Goal: Transaction & Acquisition: Purchase product/service

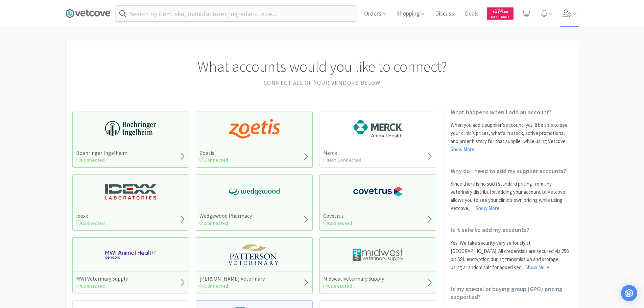
click at [572, 15] on icon at bounding box center [567, 12] width 9 height 7
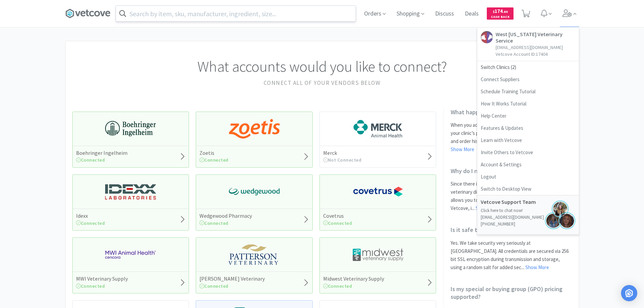
click at [265, 16] on input "text" at bounding box center [236, 14] width 240 height 16
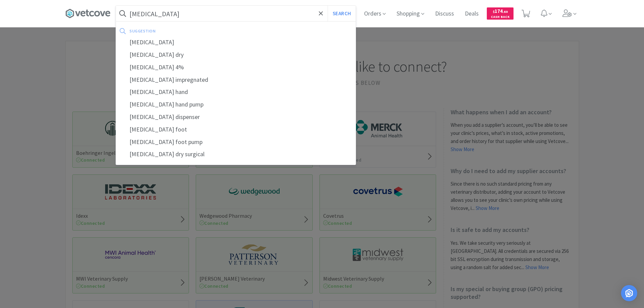
click at [328, 6] on button "Search" at bounding box center [342, 14] width 28 height 16
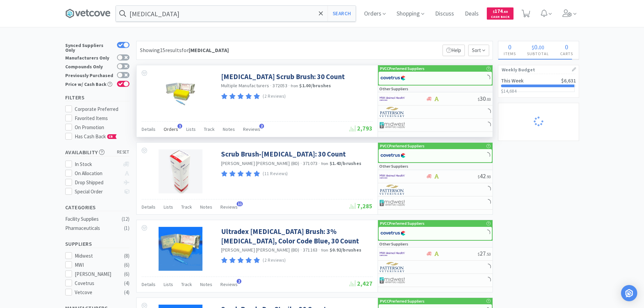
click at [170, 127] on span "Orders" at bounding box center [171, 129] width 15 height 6
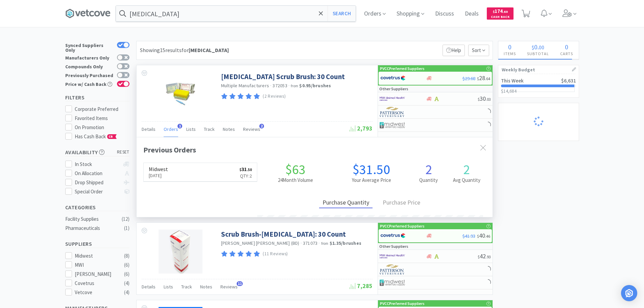
scroll to position [175, 356]
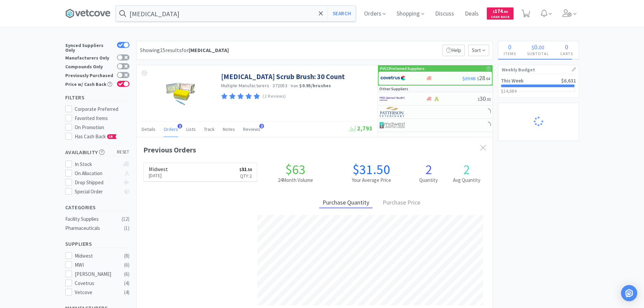
click at [193, 176] on link "Midwest [DATE] $ 31 . 50 Qty: 2" at bounding box center [201, 172] width 114 height 19
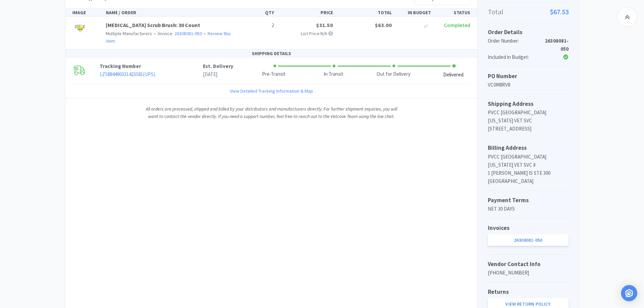
scroll to position [195, 0]
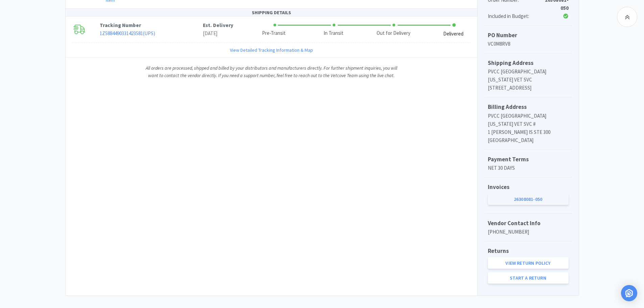
click at [544, 193] on link "26308081-050" at bounding box center [528, 198] width 81 height 11
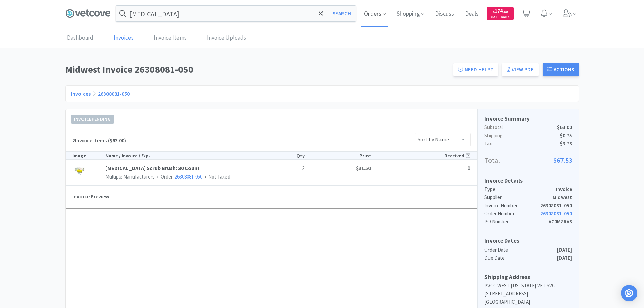
click at [379, 12] on span "Orders" at bounding box center [375, 13] width 27 height 27
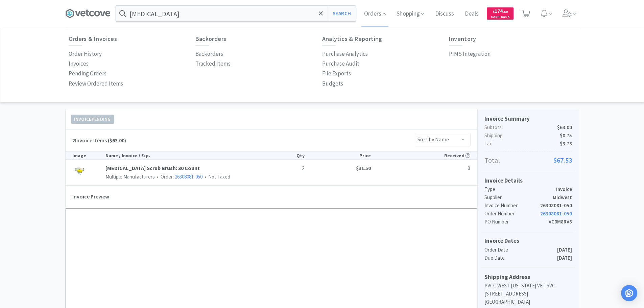
click at [89, 63] on div "Invoices" at bounding box center [132, 64] width 127 height 10
click at [85, 63] on p "Invoices" at bounding box center [79, 63] width 20 height 9
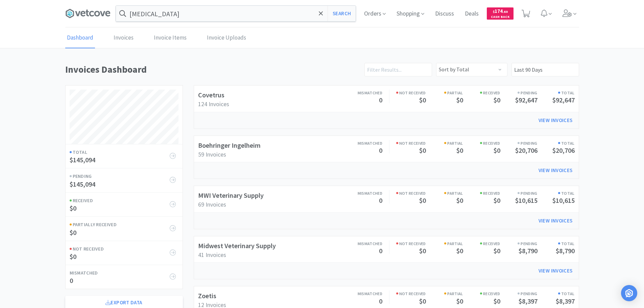
scroll to position [375, 514]
click at [209, 146] on link "Boehringer Ingelheim" at bounding box center [229, 145] width 63 height 8
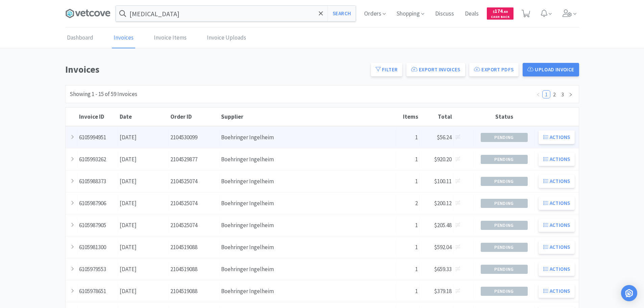
click at [214, 143] on div "Order ID 2104530099" at bounding box center [194, 137] width 51 height 17
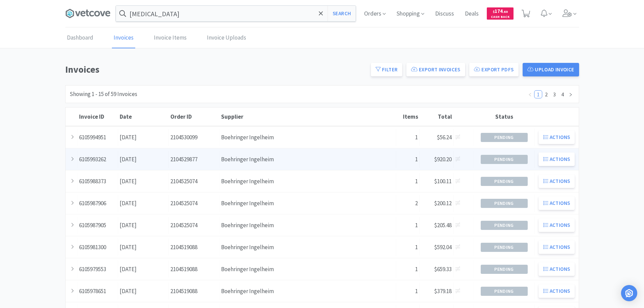
click at [138, 159] on div "Date [DATE]" at bounding box center [143, 159] width 51 height 17
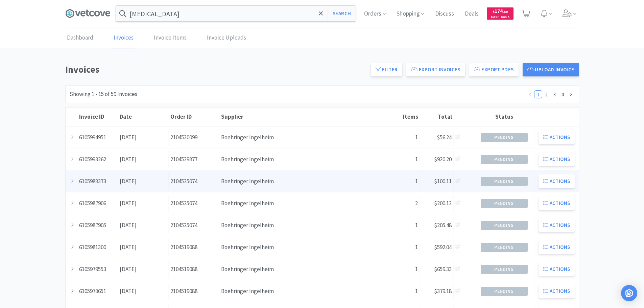
click at [186, 184] on div "Order ID 2104525074" at bounding box center [194, 181] width 51 height 17
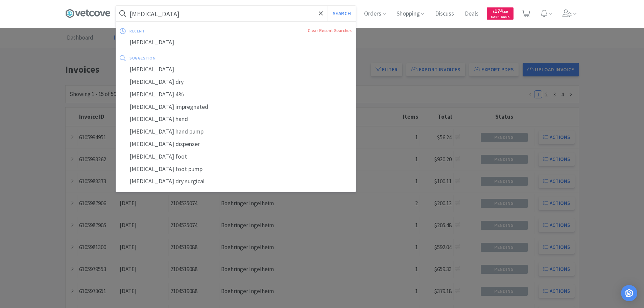
click at [249, 13] on input "[MEDICAL_DATA]" at bounding box center [236, 14] width 240 height 16
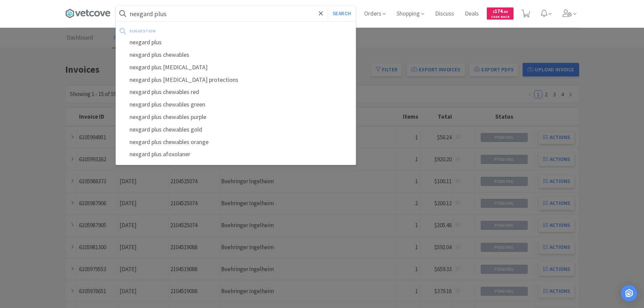
click at [328, 6] on button "Search" at bounding box center [342, 14] width 28 height 16
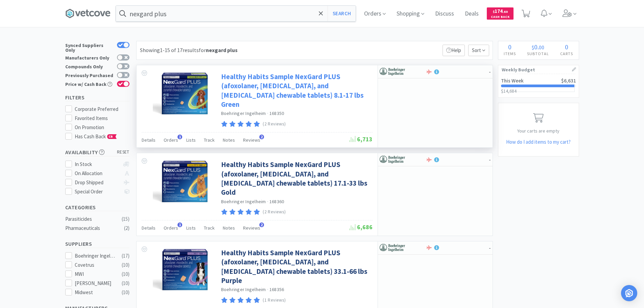
click at [265, 74] on link "Healthy Habits Sample NexGard PLUS (afoxolaner, [MEDICAL_DATA], and [MEDICAL_DA…" at bounding box center [296, 90] width 150 height 37
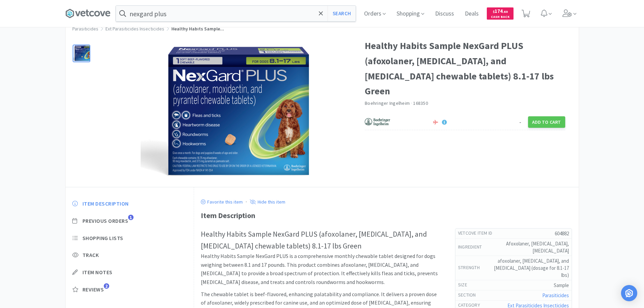
scroll to position [34, 0]
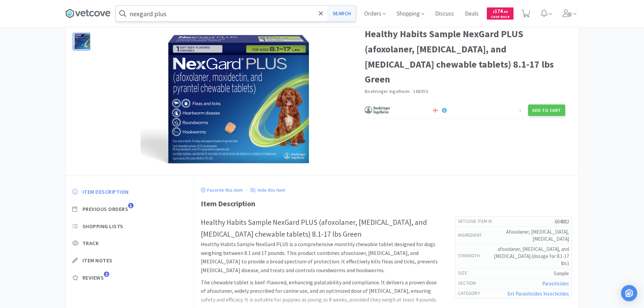
click at [346, 14] on button "Search" at bounding box center [342, 14] width 28 height 16
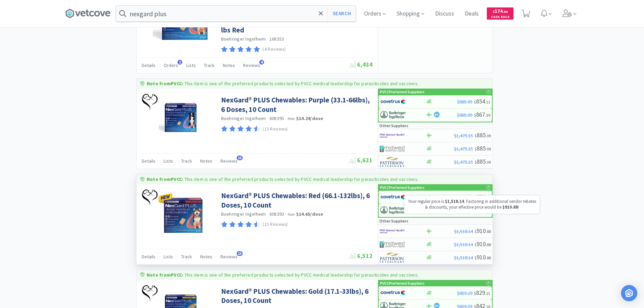
scroll to position [406, 0]
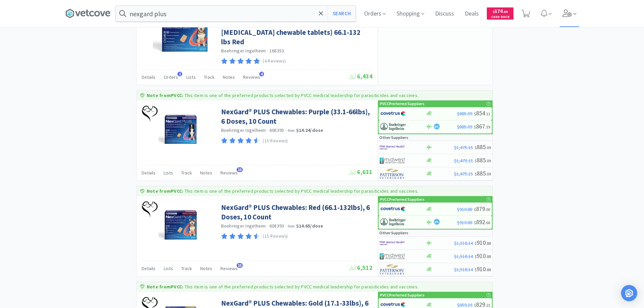
click at [568, 10] on icon at bounding box center [567, 12] width 9 height 7
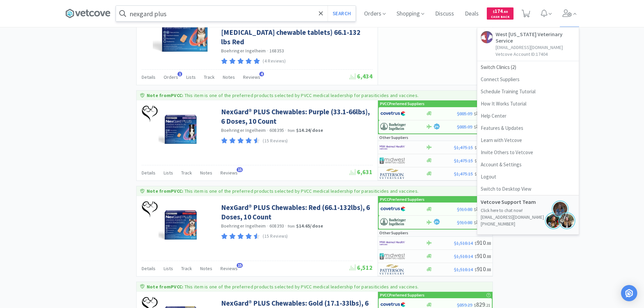
click at [309, 16] on input "nexgard plus" at bounding box center [236, 14] width 240 height 16
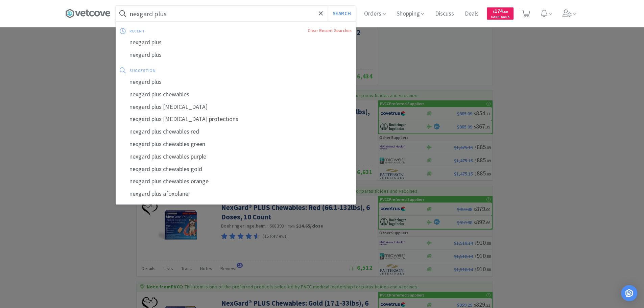
click at [551, 43] on div at bounding box center [322, 154] width 644 height 308
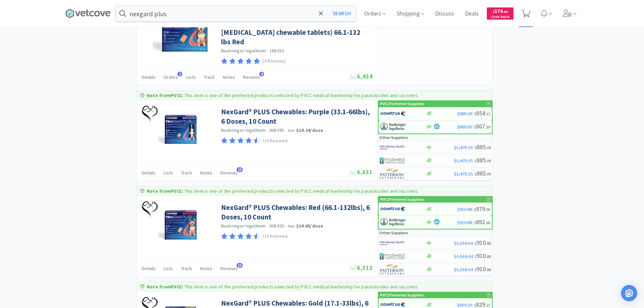
click at [530, 12] on icon at bounding box center [526, 13] width 8 height 7
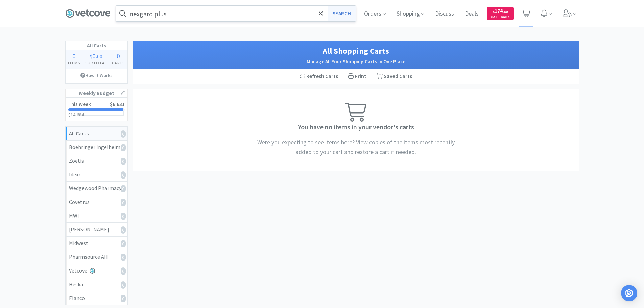
click at [336, 8] on button "Search" at bounding box center [342, 14] width 28 height 16
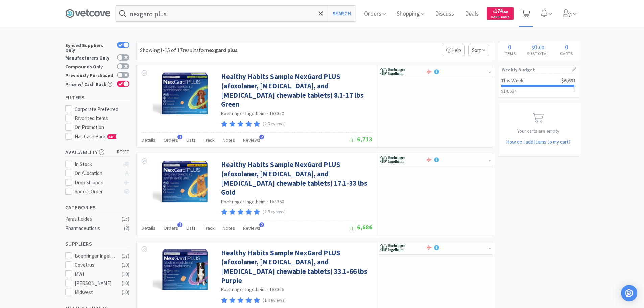
click at [530, 17] on span at bounding box center [526, 13] width 8 height 9
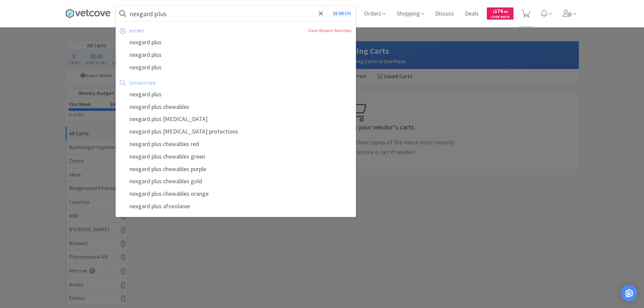
click at [258, 11] on input "nexgard plus" at bounding box center [236, 14] width 240 height 16
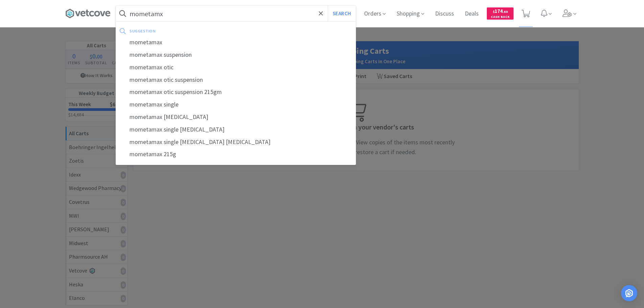
type input "mometamx"
click at [328, 6] on button "Search" at bounding box center [342, 14] width 28 height 16
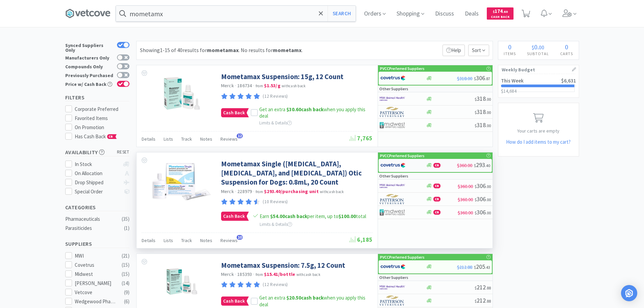
click at [406, 165] on div at bounding box center [398, 165] width 37 height 11
select select "1"
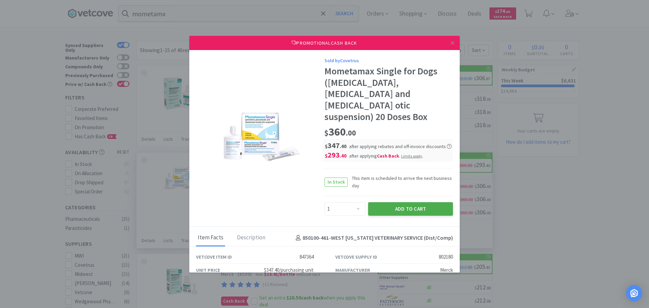
click at [399, 202] on button "Add to Cart" at bounding box center [410, 209] width 85 height 14
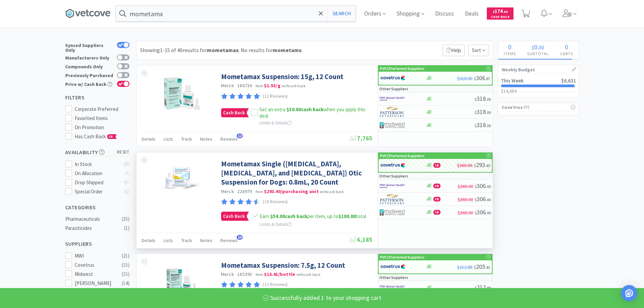
select select "1"
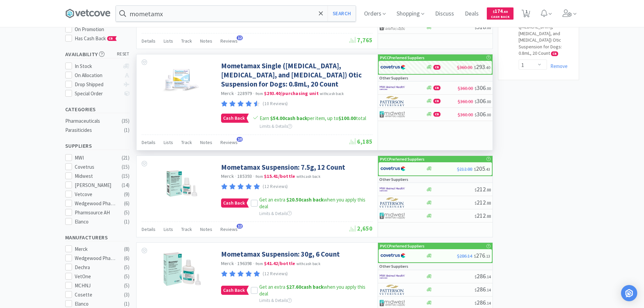
scroll to position [30, 0]
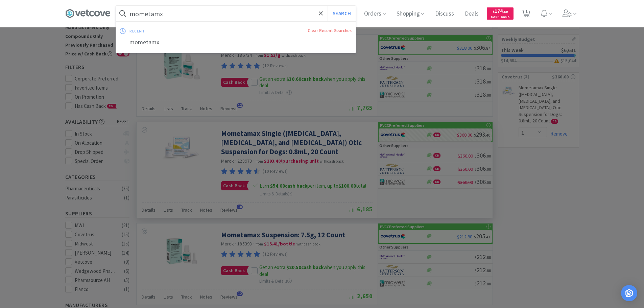
click at [220, 15] on input "mometamx" at bounding box center [236, 14] width 240 height 16
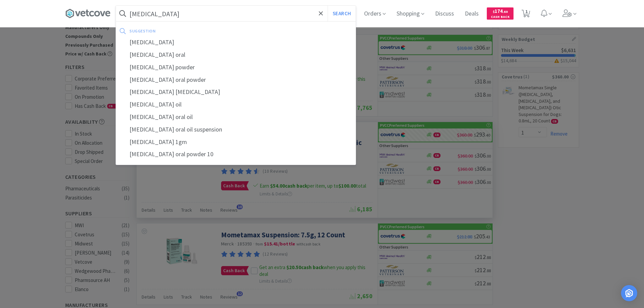
type input "[MEDICAL_DATA]"
click at [328, 6] on button "Search" at bounding box center [342, 14] width 28 height 16
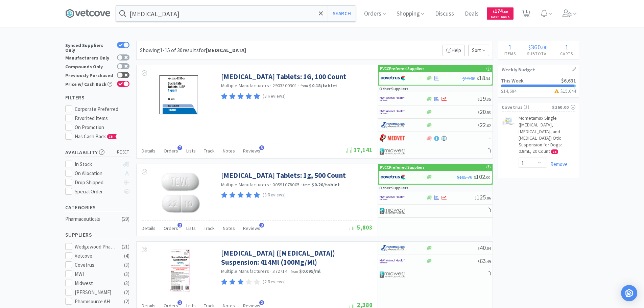
click at [124, 74] on div at bounding box center [123, 75] width 13 height 6
checkbox input "true"
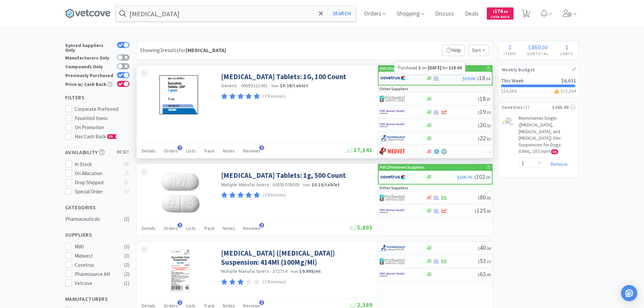
click at [438, 76] on icon at bounding box center [436, 78] width 5 height 5
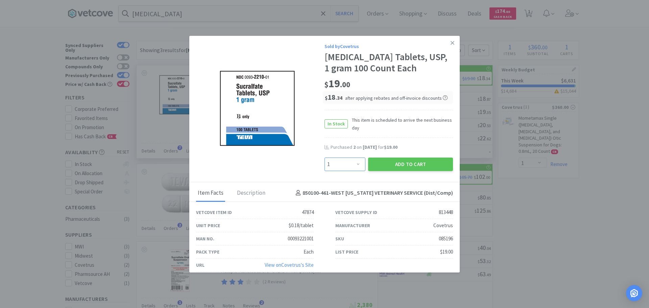
drag, startPoint x: 358, startPoint y: 163, endPoint x: 356, endPoint y: 159, distance: 5.0
click at [358, 163] on select "Enter Quantity 1 2 3 4 5 6 7 8 9 10 11 12 13 14 15 16 17 18 19 20 Enter Quantity" at bounding box center [345, 165] width 41 height 14
select select "5"
click at [325, 158] on select "Enter Quantity 1 2 3 4 5 6 7 8 9 10 11 12 13 14 15 16 17 18 19 20 Enter Quantity" at bounding box center [345, 165] width 41 height 14
click at [397, 164] on button "Add to Cart" at bounding box center [410, 165] width 85 height 14
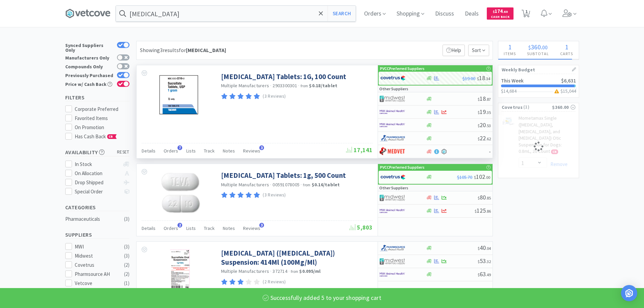
select select "5"
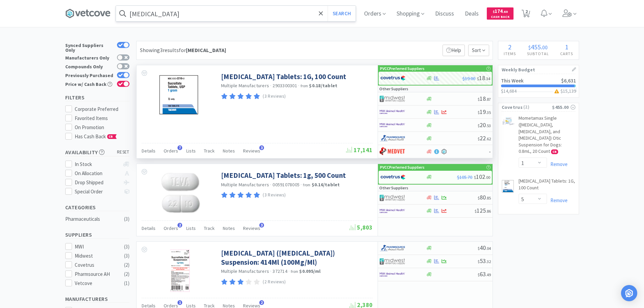
click at [241, 17] on input "[MEDICAL_DATA]" at bounding box center [236, 14] width 240 height 16
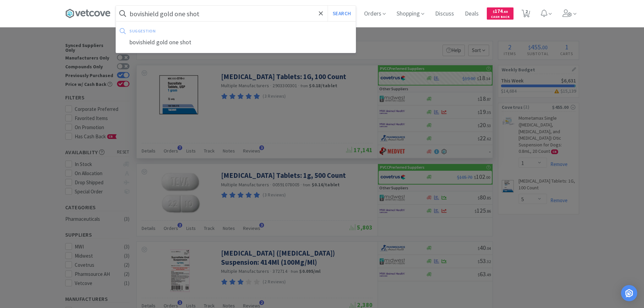
type input "bovishield gold one shot"
click at [328, 6] on button "Search" at bounding box center [342, 14] width 28 height 16
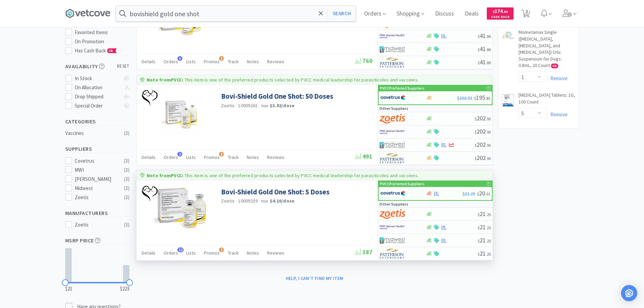
scroll to position [101, 0]
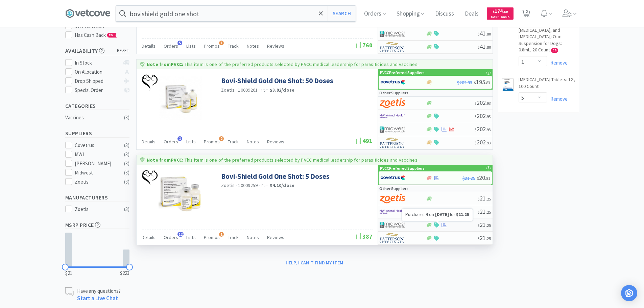
click at [443, 224] on icon at bounding box center [444, 225] width 5 height 5
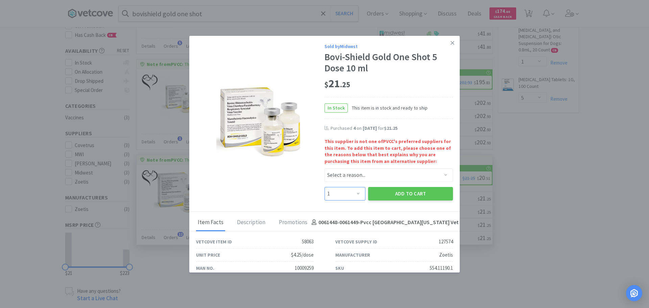
click at [349, 189] on select "Enter Quantity 1 2 3 4 5 6 7 8 9 10 11 12 13 14 15 16 17 18 19 20 Enter Quantity" at bounding box center [345, 194] width 41 height 14
select select "4"
click at [325, 187] on select "Enter Quantity 1 2 3 4 5 6 7 8 9 10 11 12 13 14 15 16 17 18 19 20 Enter Quantity" at bounding box center [345, 194] width 41 height 14
click at [367, 169] on select "Select a reason... Availability - This item is out of stock at the preferred su…" at bounding box center [389, 175] width 129 height 14
select select "availability"
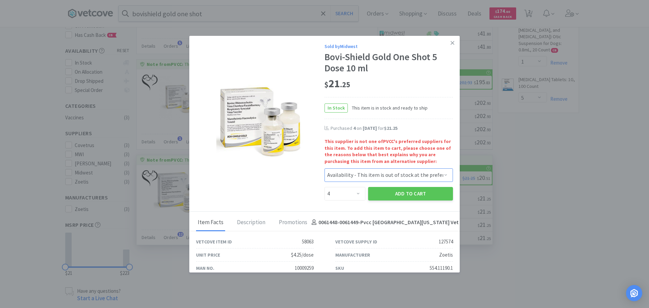
click at [325, 168] on select "Select a reason... Availability - This item is out of stock at the preferred su…" at bounding box center [389, 175] width 129 height 14
click at [390, 194] on button "Add to Cart" at bounding box center [410, 194] width 85 height 14
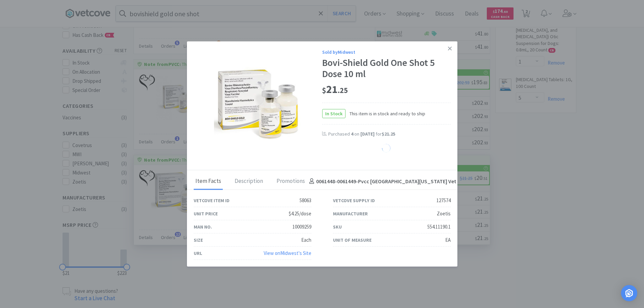
select select "4"
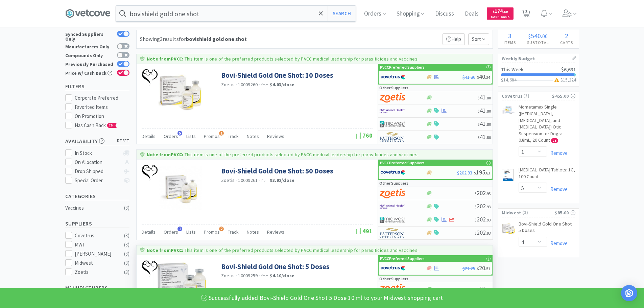
scroll to position [0, 0]
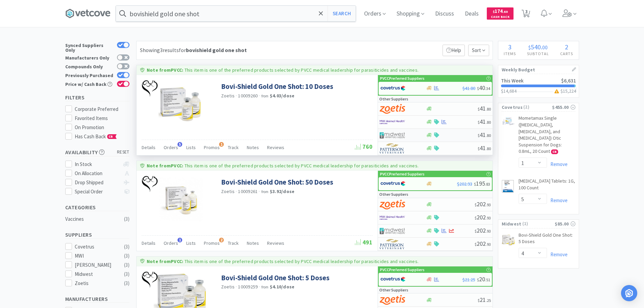
click at [400, 135] on img at bounding box center [392, 135] width 25 height 10
select select "1"
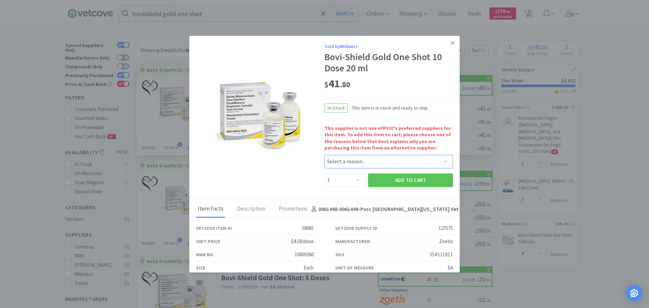
click at [351, 158] on select "Select a reason... Availability - This item is out of stock at the preferred su…" at bounding box center [389, 162] width 129 height 14
select select "shipping_time"
click at [325, 155] on select "Select a reason... Availability - This item is out of stock at the preferred su…" at bounding box center [389, 162] width 129 height 14
click at [352, 182] on select "Enter Quantity 1 2 3 4 5 6 7 8 9 10 11 12 13 14 15 16 17 18 19 20 Enter Quantity" at bounding box center [345, 180] width 41 height 14
select select "4"
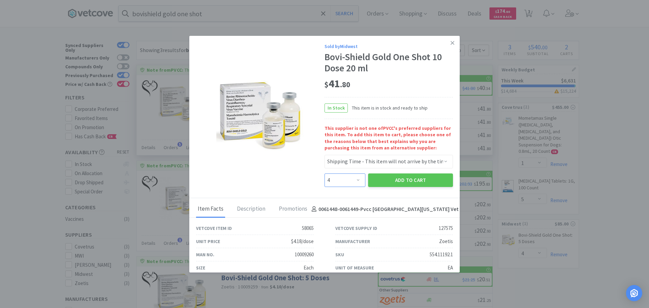
click at [325, 173] on select "Enter Quantity 1 2 3 4 5 6 7 8 9 10 11 12 13 14 15 16 17 18 19 20 Enter Quantity" at bounding box center [345, 180] width 41 height 14
click at [399, 173] on div "Add to Cart" at bounding box center [411, 180] width 88 height 16
click at [401, 178] on button "Add to Cart" at bounding box center [410, 180] width 85 height 14
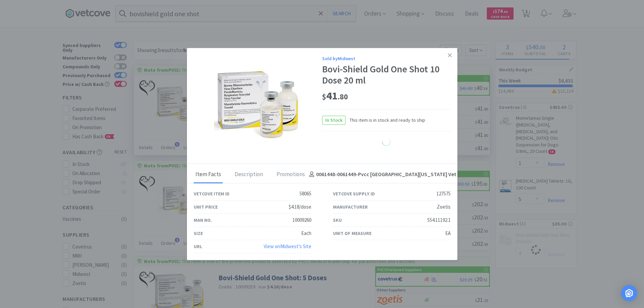
select select "4"
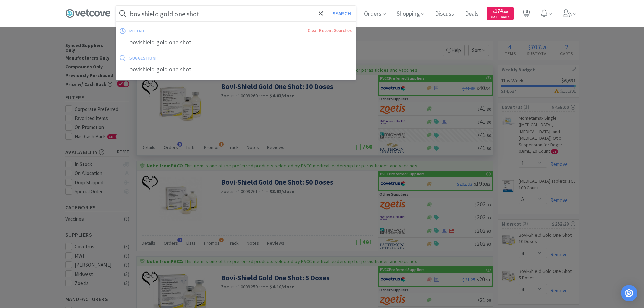
click at [196, 18] on input "bovishield gold one shot" at bounding box center [236, 14] width 240 height 16
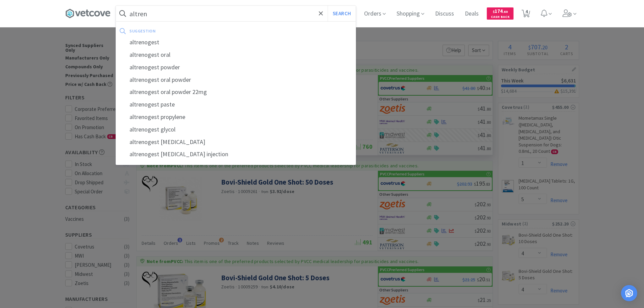
type input "altren"
click at [328, 6] on button "Search" at bounding box center [342, 14] width 28 height 16
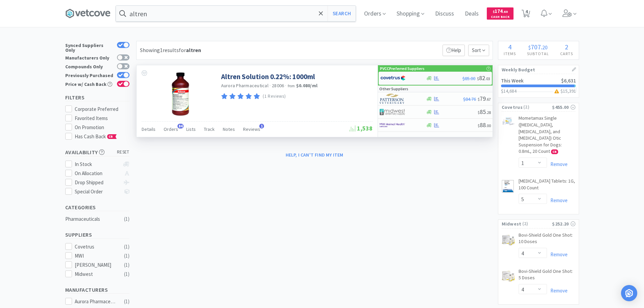
click at [400, 76] on img at bounding box center [392, 78] width 25 height 10
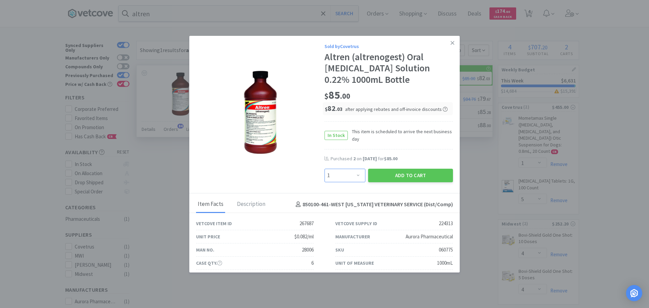
drag, startPoint x: 340, startPoint y: 176, endPoint x: 340, endPoint y: 171, distance: 5.4
click at [340, 176] on select "Enter Quantity 1 2 3 4 5 6 7 8 9 10 11 12 13 14 15 16 17 18 19 20 Enter Quantity" at bounding box center [345, 176] width 41 height 14
select select "2"
click at [325, 169] on select "Enter Quantity 1 2 3 4 5 6 7 8 9 10 11 12 13 14 15 16 17 18 19 20 Enter Quantity" at bounding box center [345, 176] width 41 height 14
click at [382, 173] on button "Add to Cart" at bounding box center [410, 176] width 85 height 14
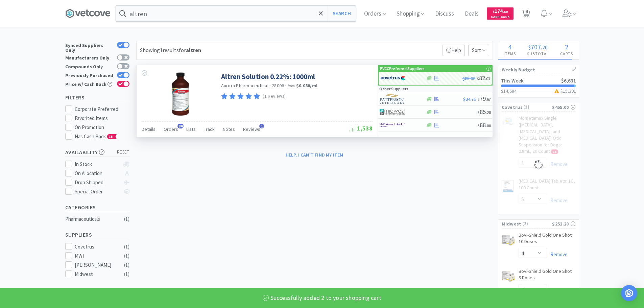
select select "2"
select select "1"
select select "5"
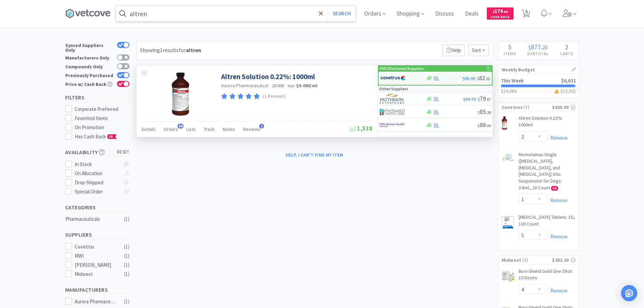
click at [212, 17] on input "altren" at bounding box center [236, 14] width 240 height 16
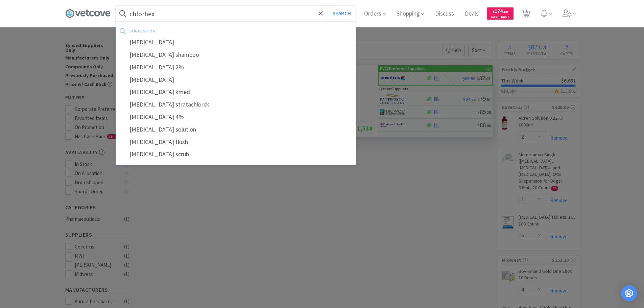
type input "chlorhex"
click at [328, 6] on button "Search" at bounding box center [342, 14] width 28 height 16
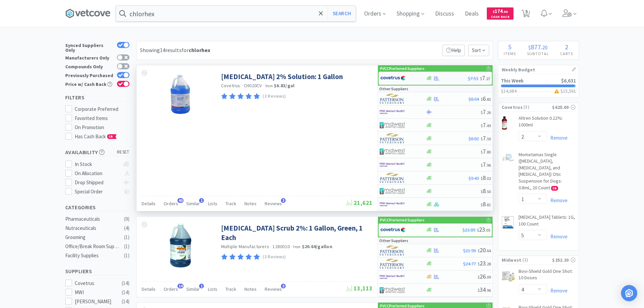
click at [399, 77] on img at bounding box center [392, 78] width 25 height 10
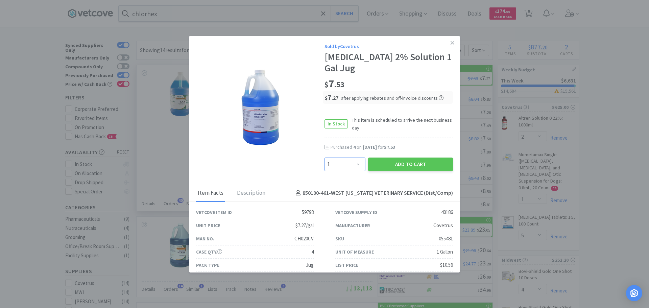
click at [343, 161] on select "Enter Quantity 1 2 3 4 5 6 7 8 9 10 11 12 13 14 15 16 17 18 19 20 Enter Quantity" at bounding box center [345, 165] width 41 height 14
select select "2"
click at [325, 158] on select "Enter Quantity 1 2 3 4 5 6 7 8 9 10 11 12 13 14 15 16 17 18 19 20 Enter Quantity" at bounding box center [345, 165] width 41 height 14
click at [383, 162] on button "Add to Cart" at bounding box center [410, 165] width 85 height 14
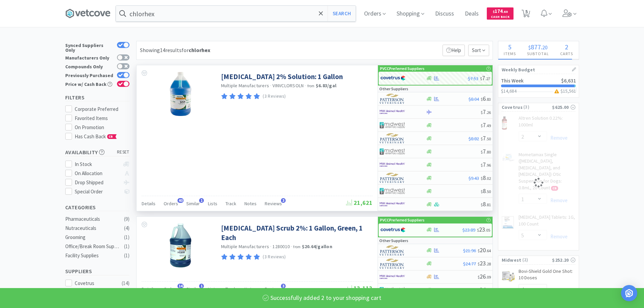
select select "2"
select select "1"
select select "5"
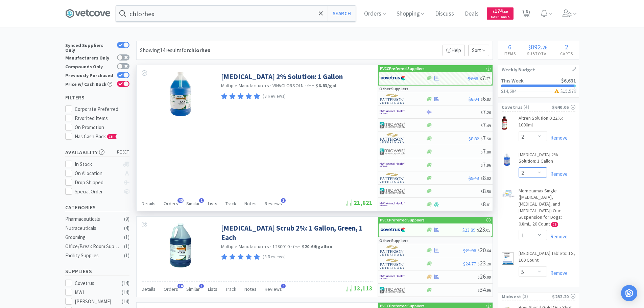
click at [534, 172] on select "Enter Quantity 1 2 3 4 5 6 7 8 9 10 11 12 13 14 15 16 17 18 19 20 Enter Quantity" at bounding box center [533, 172] width 28 height 10
click at [519, 167] on select "Enter Quantity 1 2 3 4 5 6 7 8 9 10 11 12 13 14 15 16 17 18 19 20 Enter Quantity" at bounding box center [533, 172] width 28 height 10
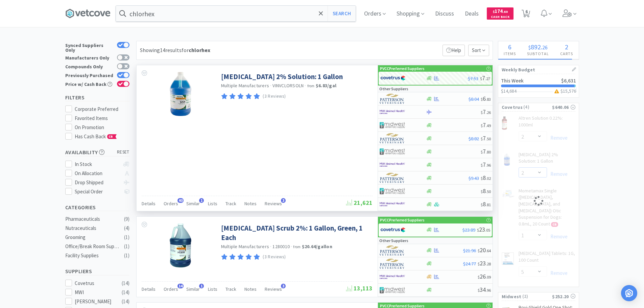
select select "4"
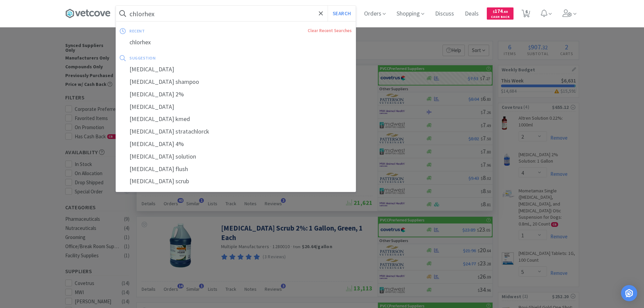
click at [211, 14] on input "chlorhex" at bounding box center [236, 14] width 240 height 16
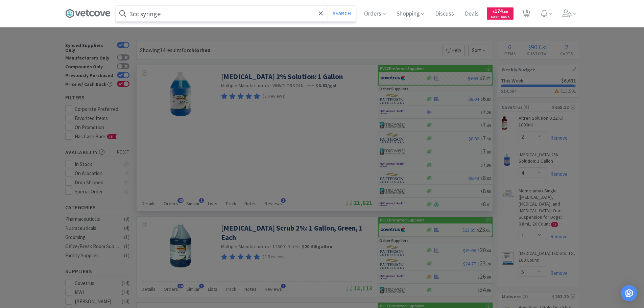
click at [328, 6] on button "Search" at bounding box center [342, 14] width 28 height 16
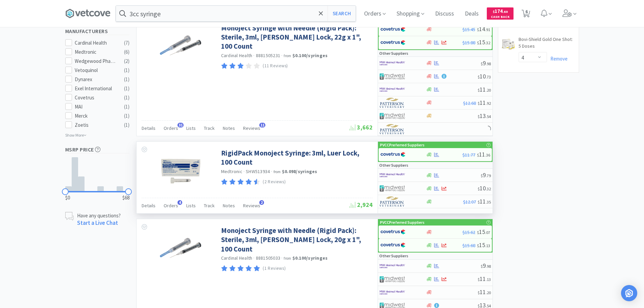
scroll to position [338, 0]
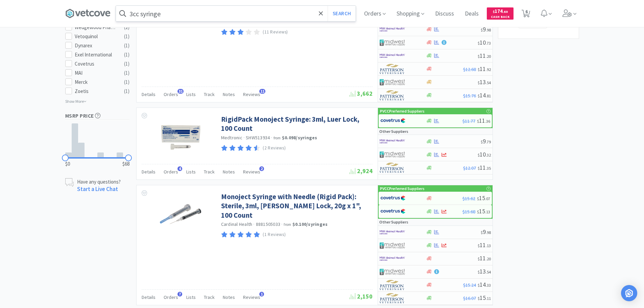
click at [159, 12] on input "3cc syringe" at bounding box center [236, 14] width 240 height 16
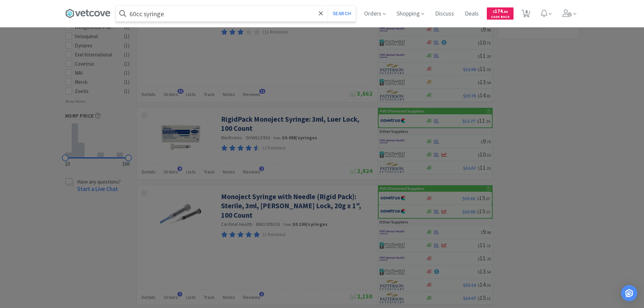
type input "60cc syringe"
click at [328, 6] on button "Search" at bounding box center [342, 14] width 28 height 16
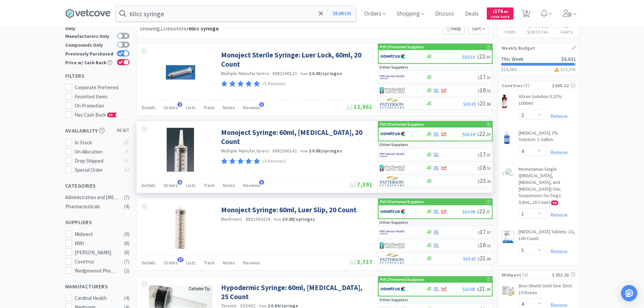
scroll to position [34, 0]
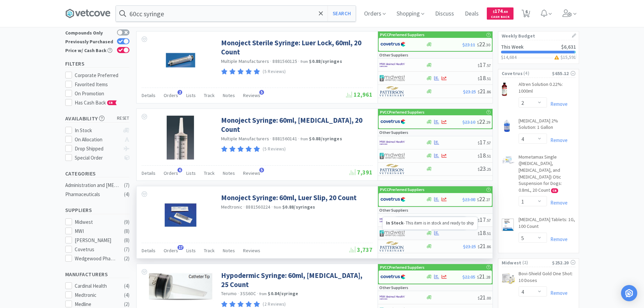
click at [428, 233] on icon at bounding box center [429, 233] width 5 height 5
select select "1"
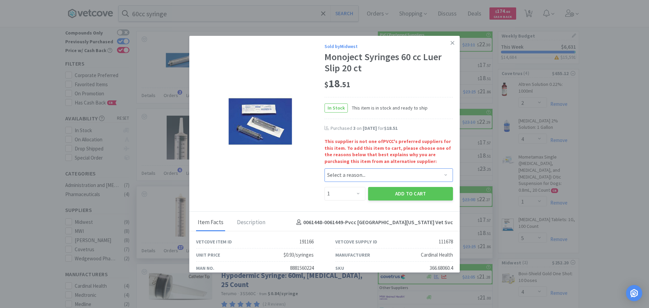
click at [359, 181] on select "Select a reason... Availability - This item is out of stock at the preferred su…" at bounding box center [389, 175] width 129 height 14
select select "pricing"
click at [325, 168] on select "Select a reason... Availability - This item is out of stock at the preferred su…" at bounding box center [389, 175] width 129 height 14
click at [331, 199] on select "Enter Quantity 1 2 3 4 5 6 7 8 9 10 11 12 13 14 15 16 17 18 19 20 Enter Quantity" at bounding box center [345, 194] width 41 height 14
select select "2"
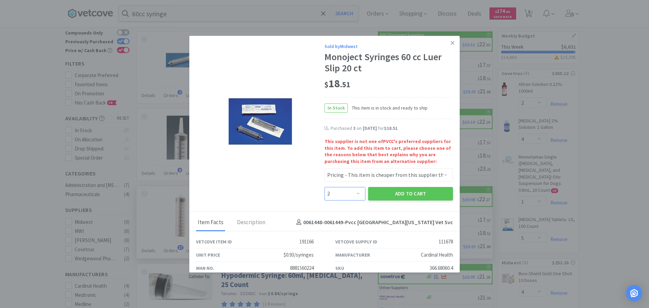
click at [325, 187] on select "Enter Quantity 1 2 3 4 5 6 7 8 9 10 11 12 13 14 15 16 17 18 19 20 Enter Quantity" at bounding box center [345, 194] width 41 height 14
click at [255, 223] on div "Description" at bounding box center [251, 222] width 32 height 17
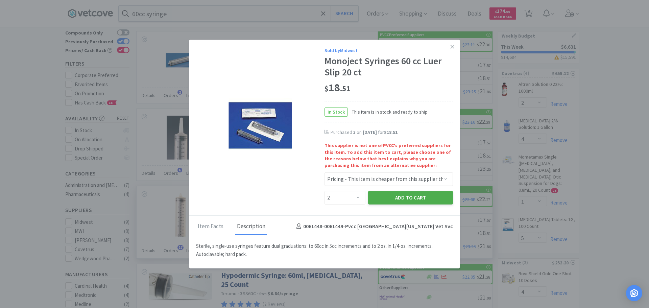
click at [412, 192] on button "Add to Cart" at bounding box center [410, 198] width 85 height 14
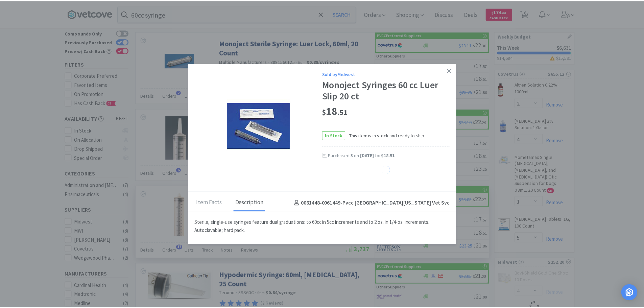
select select "2"
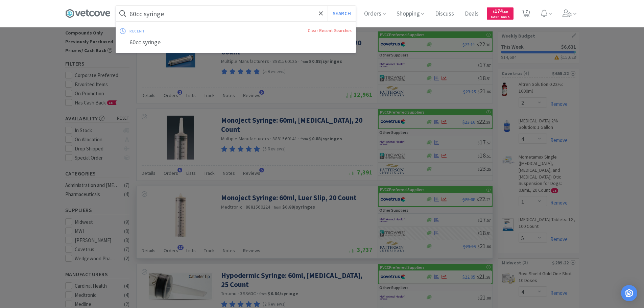
click at [222, 15] on input "60cc syringe" at bounding box center [236, 14] width 240 height 16
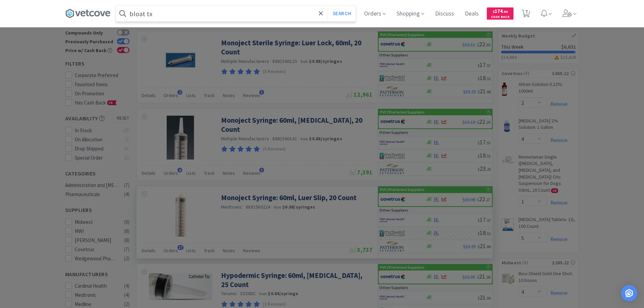
type input "bloat tx"
click at [328, 6] on button "Search" at bounding box center [342, 14] width 28 height 16
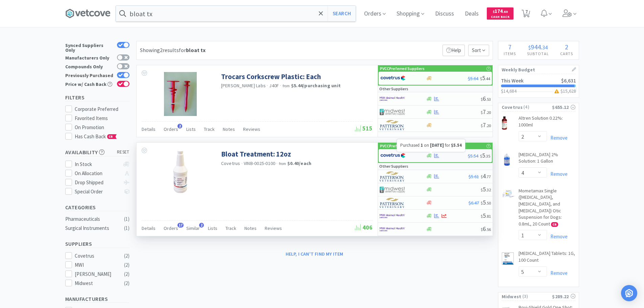
click at [438, 158] on icon at bounding box center [436, 155] width 5 height 5
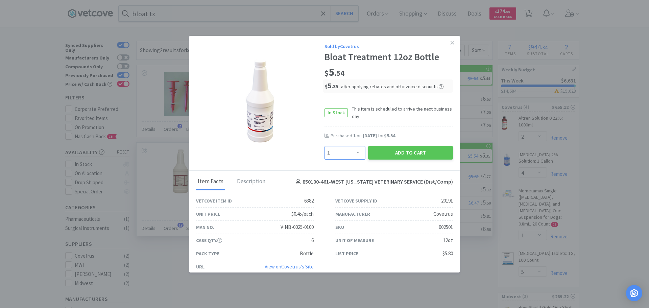
click at [343, 151] on select "Enter Quantity 1 2 3 4 5 6 7 8 9 10 11 12 13 14 15 16 17 18 19 20 Enter Quantity" at bounding box center [345, 153] width 41 height 14
select select "4"
click at [325, 146] on select "Enter Quantity 1 2 3 4 5 6 7 8 9 10 11 12 13 14 15 16 17 18 19 20 Enter Quantity" at bounding box center [345, 153] width 41 height 14
click at [378, 148] on button "Add to Cart" at bounding box center [410, 153] width 85 height 14
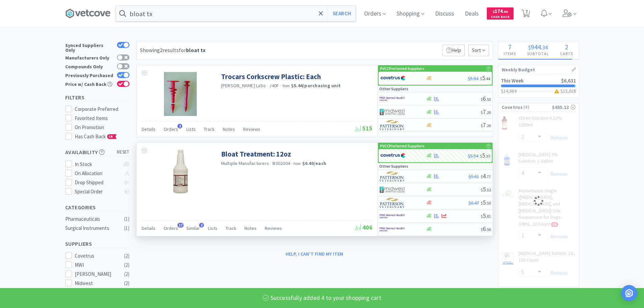
select select "4"
select select "1"
select select "5"
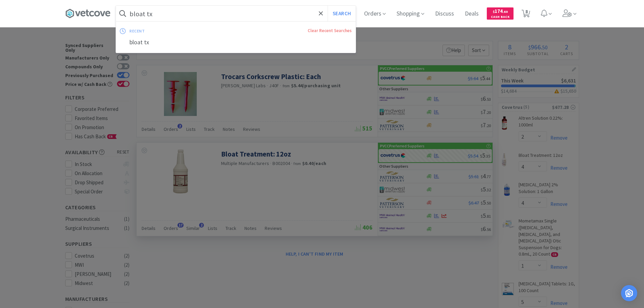
click at [259, 16] on input "bloat tx" at bounding box center [236, 14] width 240 height 16
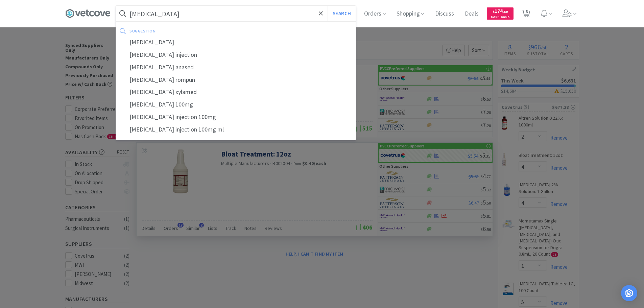
type input "[MEDICAL_DATA]"
click at [328, 6] on button "Search" at bounding box center [342, 14] width 28 height 16
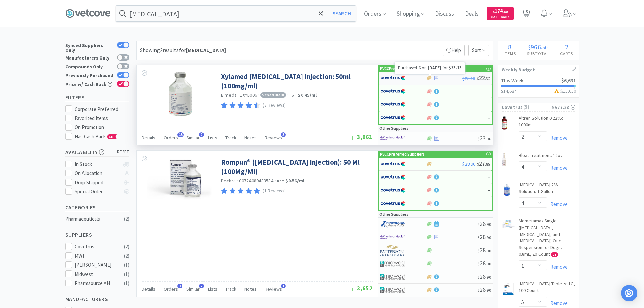
click at [435, 78] on icon at bounding box center [436, 78] width 5 height 4
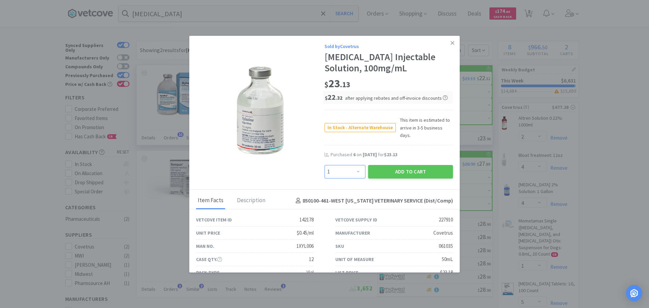
drag, startPoint x: 341, startPoint y: 163, endPoint x: 341, endPoint y: 159, distance: 4.4
click at [341, 165] on select "Enter Quantity 1 2 3 4 5 6 7 8 9 10 11 12 13 14 15 16 17 18 19 20 Enter Quantity" at bounding box center [345, 172] width 41 height 14
select select "6"
click at [325, 165] on select "Enter Quantity 1 2 3 4 5 6 7 8 9 10 11 12 13 14 15 16 17 18 19 20 Enter Quantity" at bounding box center [345, 172] width 41 height 14
click at [397, 165] on button "Add to Cart" at bounding box center [410, 172] width 85 height 14
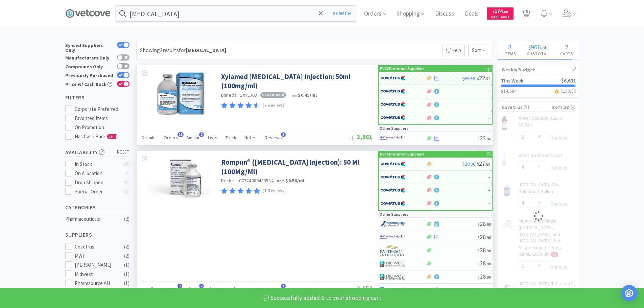
select select "6"
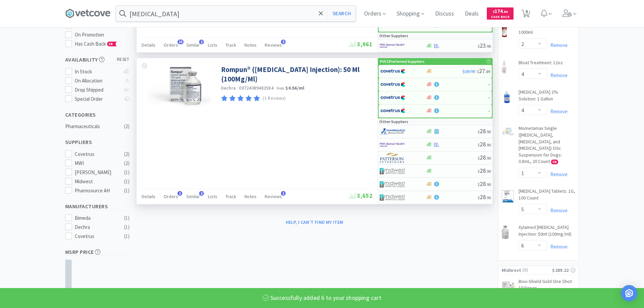
scroll to position [68, 0]
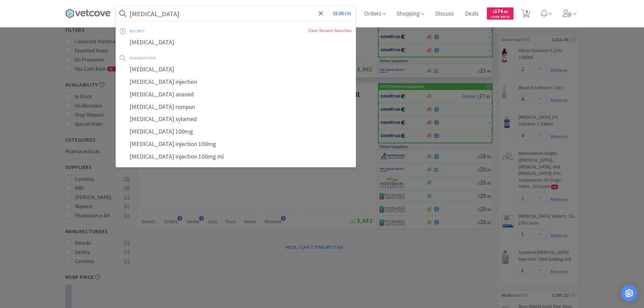
click at [182, 12] on input "[MEDICAL_DATA]" at bounding box center [236, 14] width 240 height 16
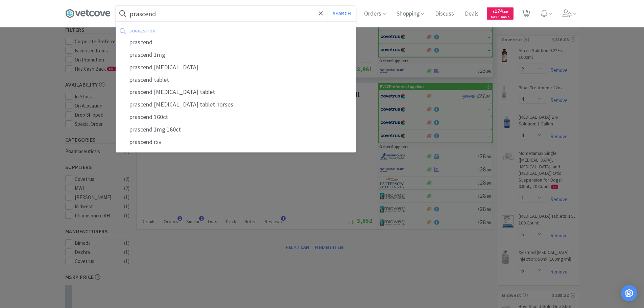
type input "prascend"
click at [328, 6] on button "Search" at bounding box center [342, 14] width 28 height 16
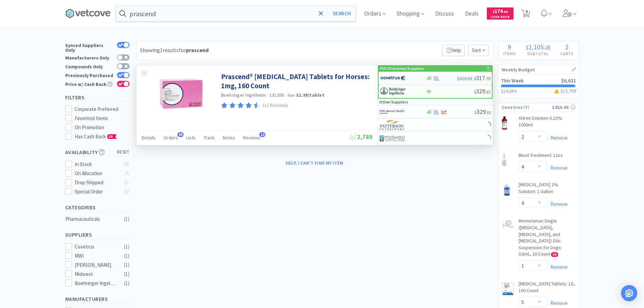
click at [397, 81] on img at bounding box center [392, 78] width 25 height 10
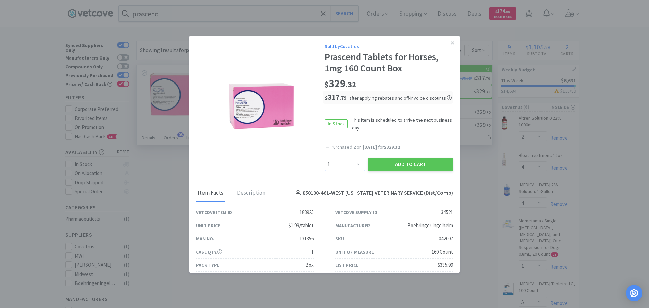
drag, startPoint x: 347, startPoint y: 168, endPoint x: 348, endPoint y: 160, distance: 8.5
click at [347, 168] on select "Enter Quantity 1 2 3 4 5 6 7 8 9 10 11 12 13 14 15 16 17 18 19 20 Enter Quantity" at bounding box center [345, 165] width 41 height 14
select select "2"
click at [325, 158] on select "Enter Quantity 1 2 3 4 5 6 7 8 9 10 11 12 13 14 15 16 17 18 19 20 Enter Quantity" at bounding box center [345, 165] width 41 height 14
click at [398, 166] on button "Add to Cart" at bounding box center [410, 165] width 85 height 14
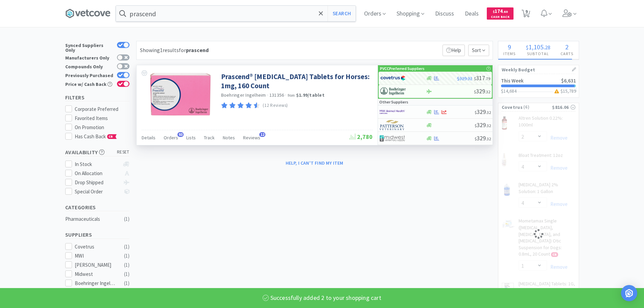
select select "2"
select select "5"
select select "6"
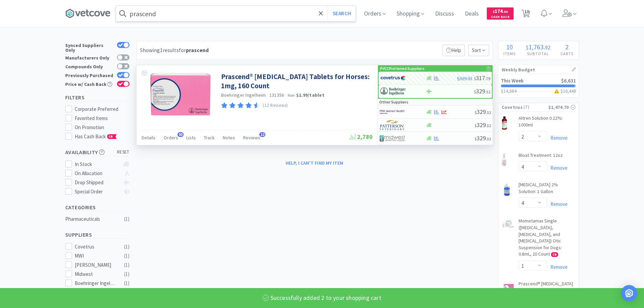
click at [241, 16] on input "prascend" at bounding box center [236, 14] width 240 height 16
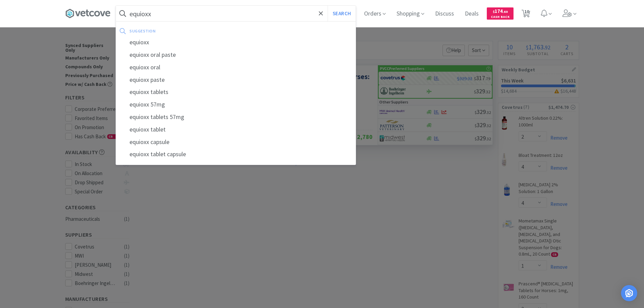
type input "equioxx"
click at [328, 6] on button "Search" at bounding box center [342, 14] width 28 height 16
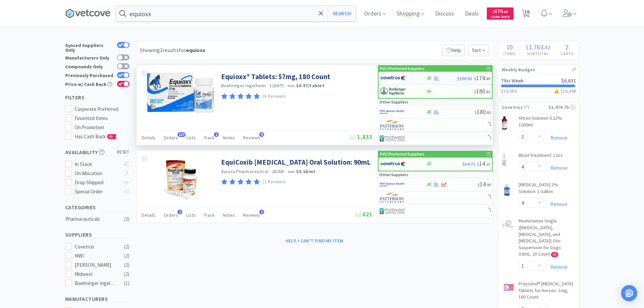
click at [386, 78] on img at bounding box center [392, 78] width 25 height 10
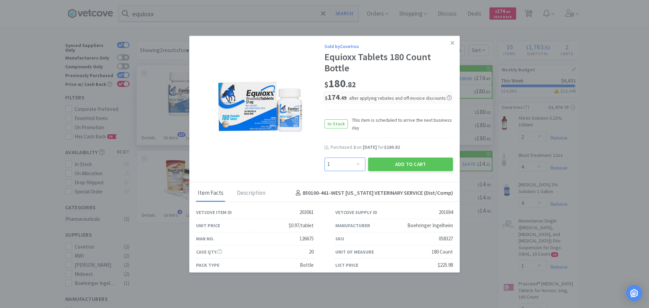
click at [344, 166] on select "Enter Quantity 1 2 3 4 5 6 7 8 9 10 11 12 13 14 15 16 17 18 19 20 Enter Quantity" at bounding box center [345, 165] width 41 height 14
select select "2"
click at [325, 158] on select "Enter Quantity 1 2 3 4 5 6 7 8 9 10 11 12 13 14 15 16 17 18 19 20 Enter Quantity" at bounding box center [345, 165] width 41 height 14
click at [380, 159] on button "Add to Cart" at bounding box center [410, 165] width 85 height 14
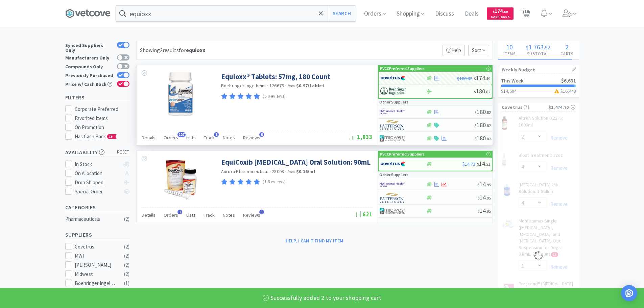
select select "2"
select select "1"
select select "2"
select select "5"
select select "6"
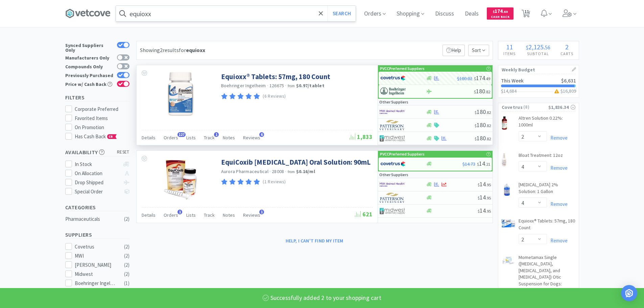
click at [229, 15] on input "equioxx" at bounding box center [236, 14] width 240 height 16
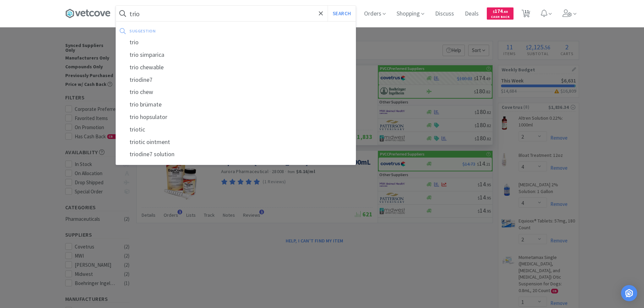
type input "trio"
click at [328, 6] on button "Search" at bounding box center [342, 14] width 28 height 16
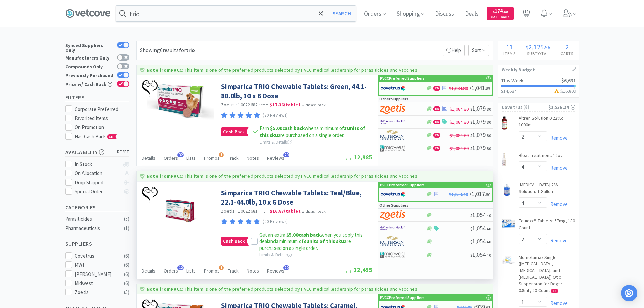
click at [396, 197] on img at bounding box center [392, 194] width 25 height 10
select select "2"
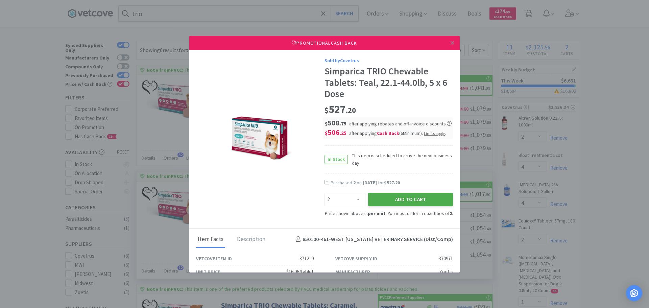
click at [407, 199] on button "Add to Cart" at bounding box center [410, 200] width 85 height 14
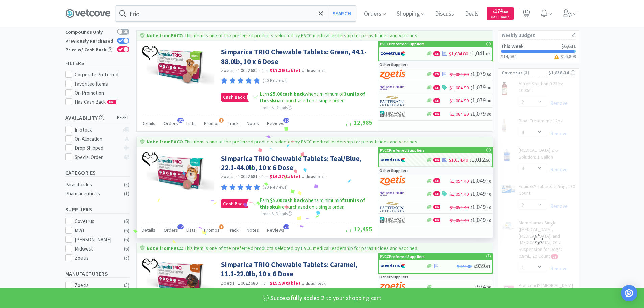
scroll to position [68, 0]
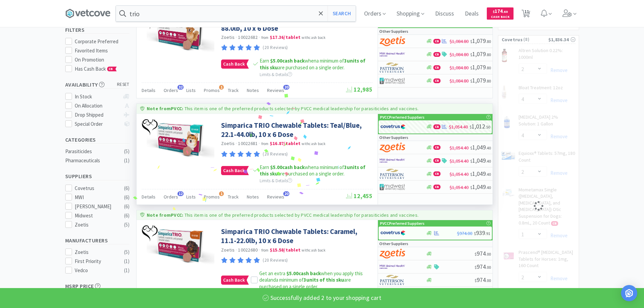
select select "2"
select select "5"
select select "6"
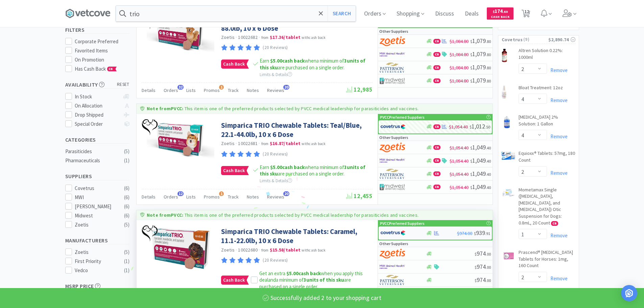
click at [401, 232] on img at bounding box center [392, 233] width 25 height 10
select select "2"
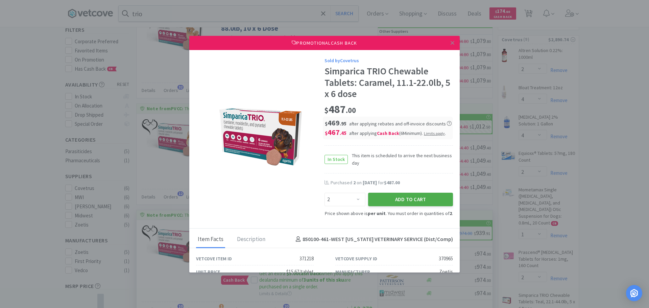
click at [419, 194] on button "Add to Cart" at bounding box center [410, 200] width 85 height 14
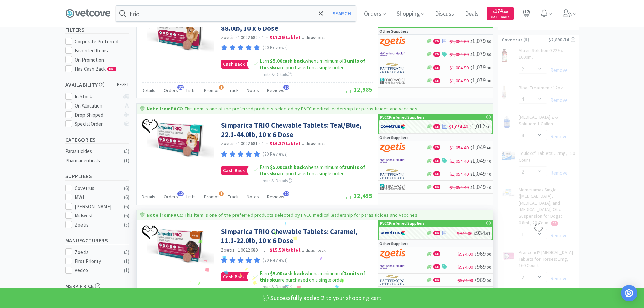
select select "2"
select select "5"
select select "6"
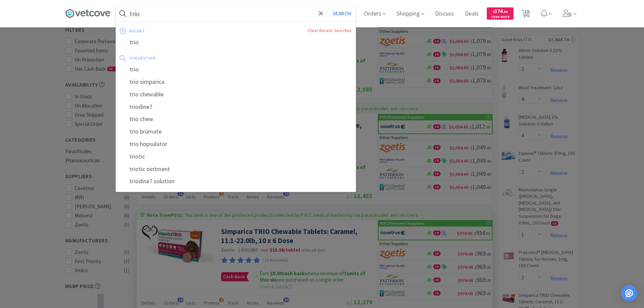
click at [276, 19] on input "trio" at bounding box center [236, 14] width 240 height 16
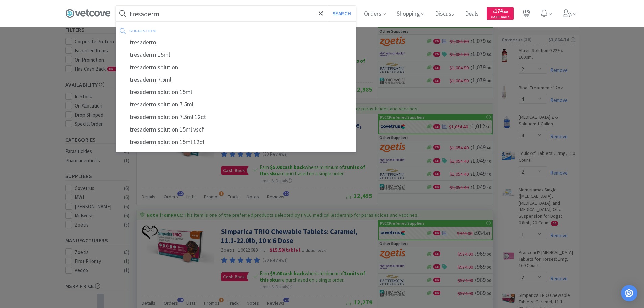
type input "tresaderm"
click at [328, 6] on button "Search" at bounding box center [342, 14] width 28 height 16
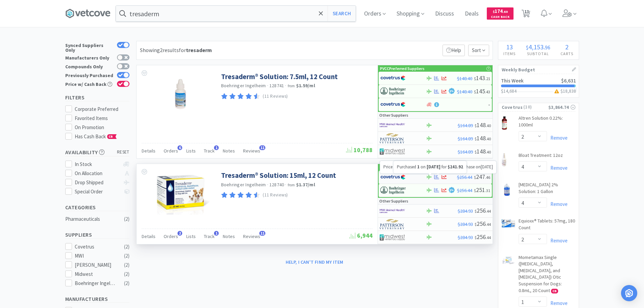
click at [432, 179] on div at bounding box center [429, 176] width 7 height 5
select select "1"
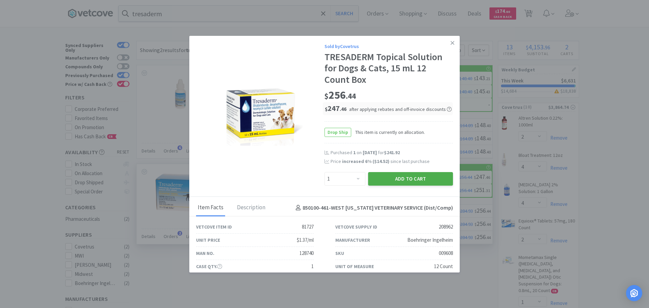
click at [424, 179] on button "Add to Cart" at bounding box center [410, 179] width 85 height 14
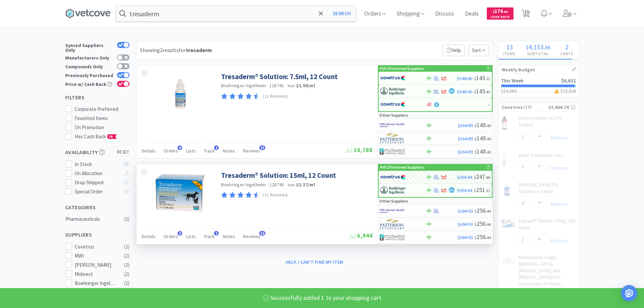
select select "1"
select select "6"
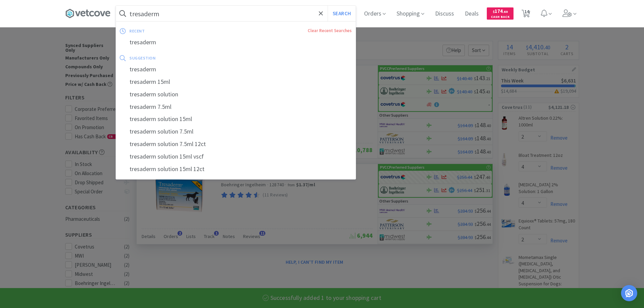
click at [237, 14] on input "tresaderm" at bounding box center [236, 14] width 240 height 16
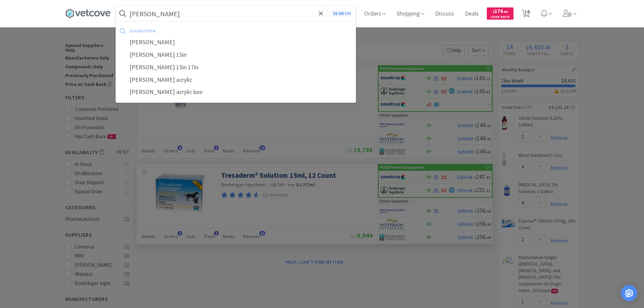
type input "[PERSON_NAME]"
click at [328, 6] on button "Search" at bounding box center [342, 14] width 28 height 16
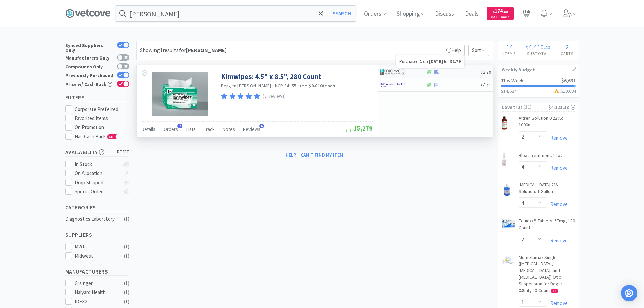
click at [438, 70] on icon at bounding box center [436, 71] width 5 height 4
select select "1"
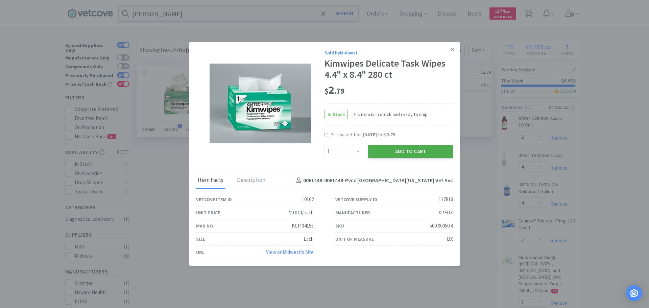
click at [408, 154] on button "Add to Cart" at bounding box center [410, 152] width 85 height 14
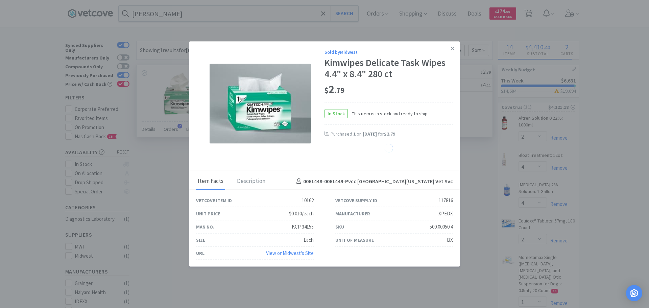
select select "1"
select select "2"
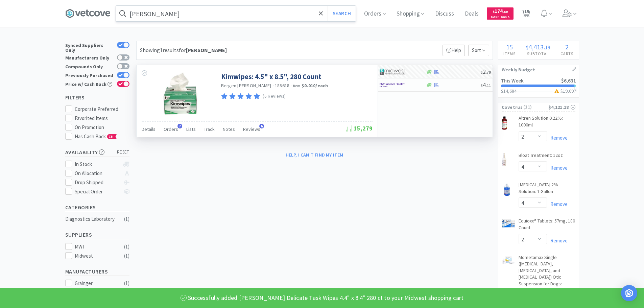
click at [215, 14] on input "[PERSON_NAME]" at bounding box center [236, 14] width 240 height 16
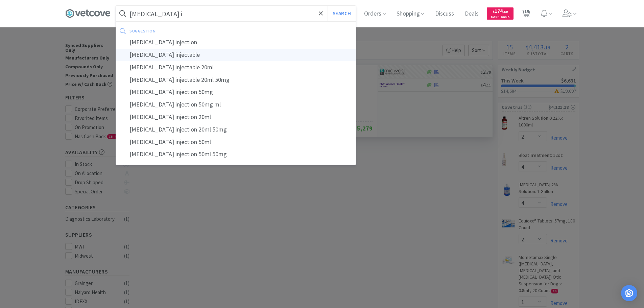
click at [216, 57] on div "[MEDICAL_DATA] injectable" at bounding box center [236, 55] width 240 height 13
type input "[MEDICAL_DATA] injectable"
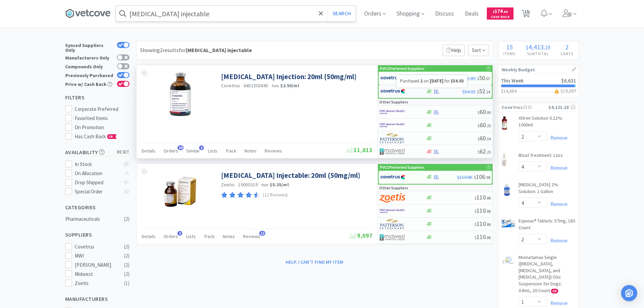
click at [438, 91] on icon at bounding box center [436, 91] width 5 height 5
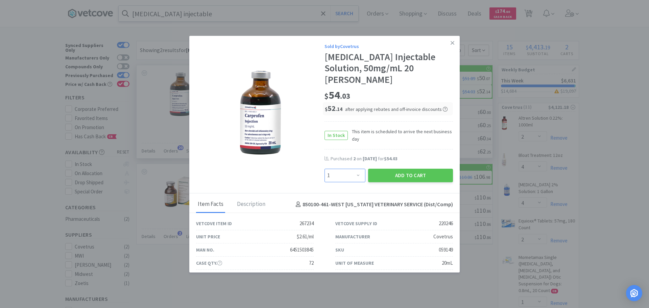
click at [353, 169] on select "Enter Quantity 1 2 3 4 5 6 7 8 9 10 11 12 13 14 15 16 17 18 19 20 Enter Quantity" at bounding box center [345, 176] width 41 height 14
select select "2"
click at [325, 169] on select "Enter Quantity 1 2 3 4 5 6 7 8 9 10 11 12 13 14 15 16 17 18 19 20 Enter Quantity" at bounding box center [345, 176] width 41 height 14
click at [389, 169] on button "Add to Cart" at bounding box center [410, 176] width 85 height 14
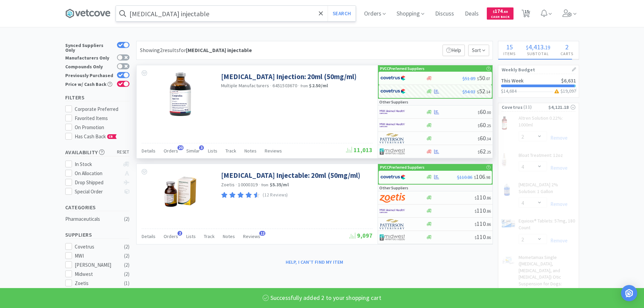
select select "2"
select select "4"
select select "2"
select select "1"
select select "2"
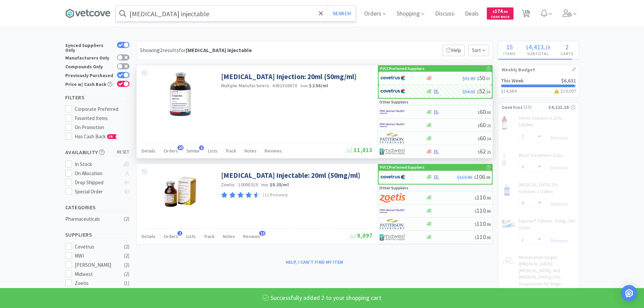
select select "5"
select select "1"
select select "6"
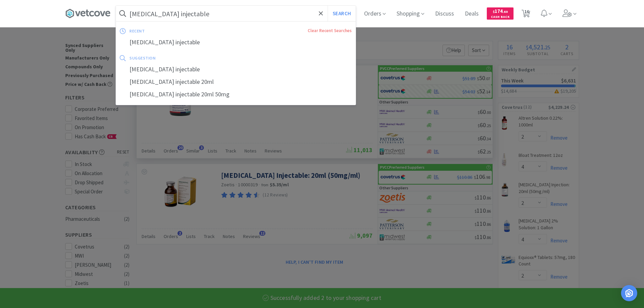
click at [253, 17] on input "[MEDICAL_DATA] injectable" at bounding box center [236, 14] width 240 height 16
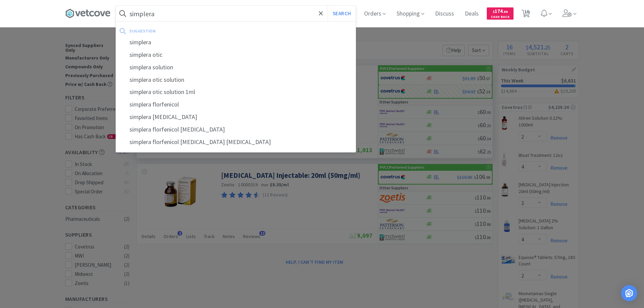
type input "simplera"
click at [328, 6] on button "Search" at bounding box center [342, 14] width 28 height 16
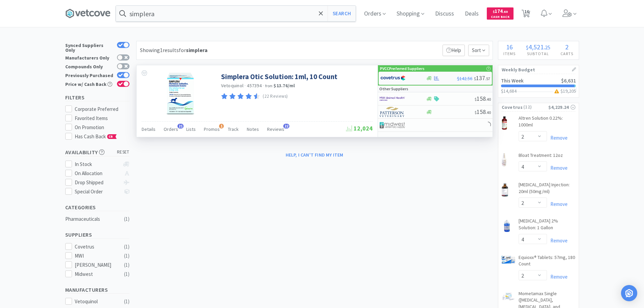
click at [402, 77] on img at bounding box center [392, 78] width 25 height 10
select select "1"
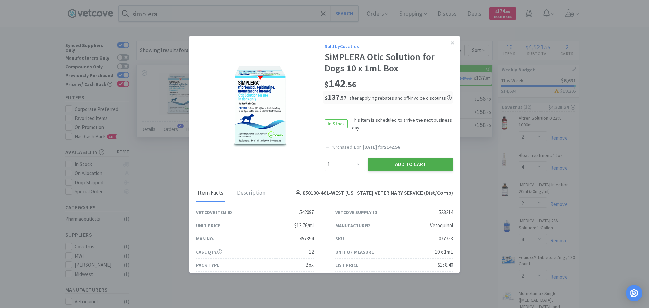
click at [394, 163] on button "Add to Cart" at bounding box center [410, 165] width 85 height 14
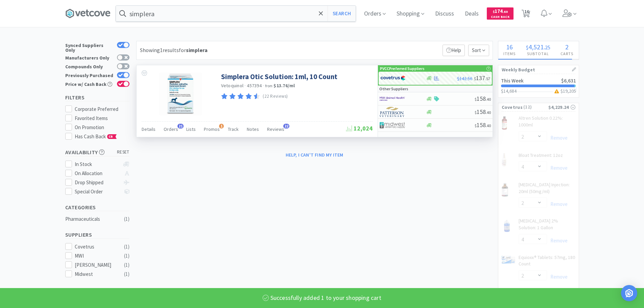
select select "1"
select select "5"
select select "1"
select select "6"
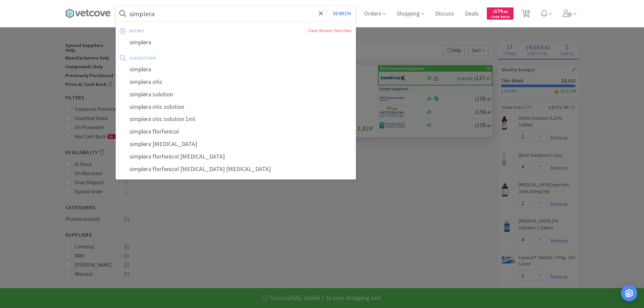
click at [240, 17] on input "simplera" at bounding box center [236, 14] width 240 height 16
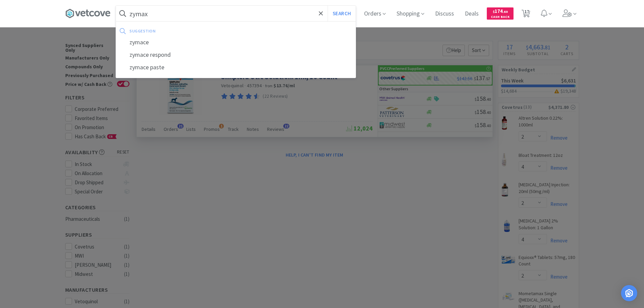
type input "zymax"
click at [328, 6] on button "Search" at bounding box center [342, 14] width 28 height 16
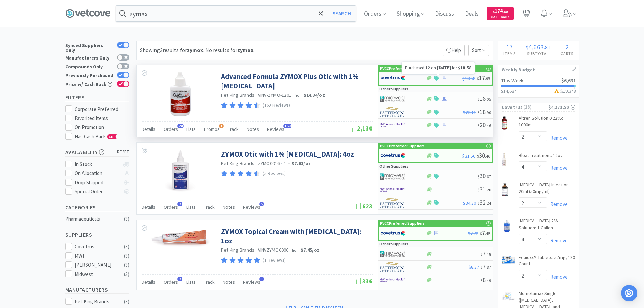
click at [442, 80] on icon at bounding box center [444, 78] width 5 height 5
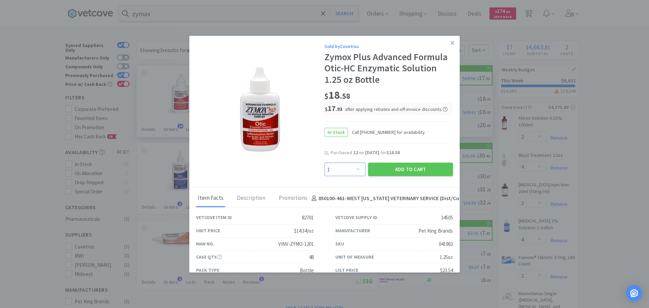
click at [355, 172] on select "Enter Quantity 1 2 3 4 5 6 7 8 9 10 11 12 13 14 15 16 17 18 19 20 Enter Quantity" at bounding box center [345, 170] width 41 height 14
select select "12"
click at [325, 163] on select "Enter Quantity 1 2 3 4 5 6 7 8 9 10 11 12 13 14 15 16 17 18 19 20 Enter Quantity" at bounding box center [345, 170] width 41 height 14
click at [401, 174] on button "Add to Cart" at bounding box center [410, 170] width 85 height 14
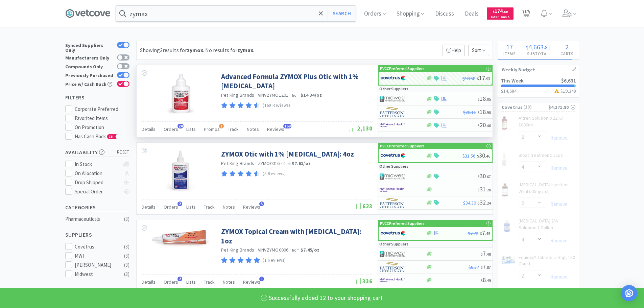
select select "12"
select select "2"
select select "4"
select select "2"
select select "4"
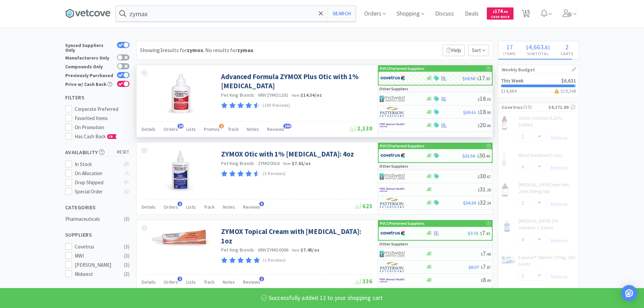
select select "2"
select select "1"
select select "2"
select select "1"
select select "5"
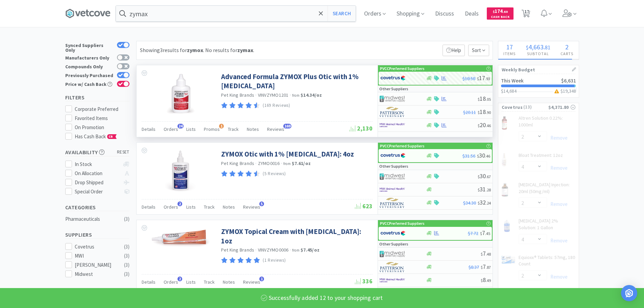
select select "1"
select select "6"
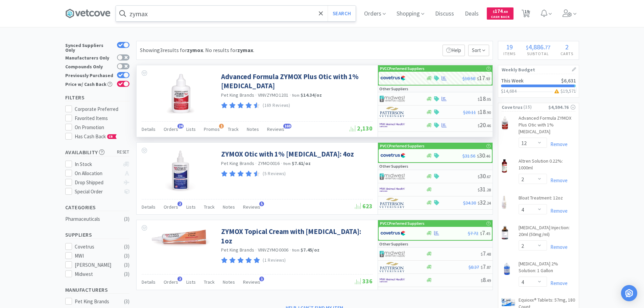
click at [203, 8] on input "zymax" at bounding box center [236, 14] width 240 height 16
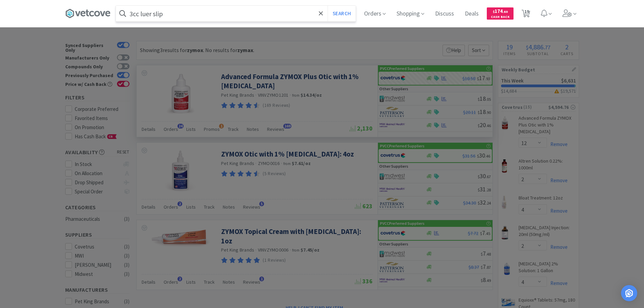
type input "3cc luer slip"
click at [328, 6] on button "Search" at bounding box center [342, 14] width 28 height 16
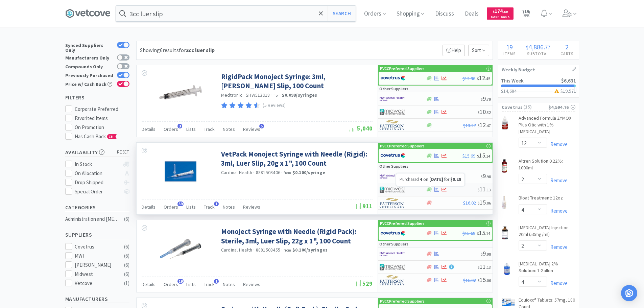
click at [435, 188] on icon at bounding box center [436, 189] width 5 height 5
select select "1"
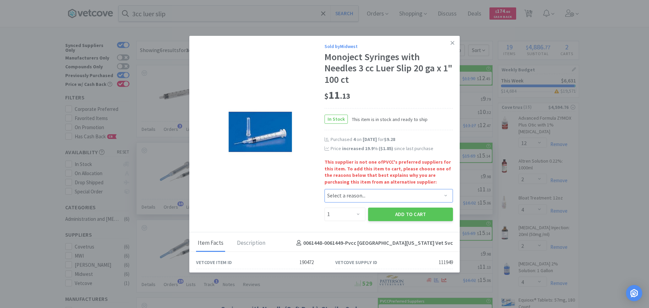
click at [344, 191] on select "Select a reason... Availability - This item is out of stock at the preferred su…" at bounding box center [389, 196] width 129 height 14
select select "pricing"
click at [325, 189] on select "Select a reason... Availability - This item is out of stock at the preferred su…" at bounding box center [389, 196] width 129 height 14
drag, startPoint x: 347, startPoint y: 217, endPoint x: 348, endPoint y: 210, distance: 7.1
click at [347, 216] on select "Enter Quantity 1 2 3 4 5 6 7 8 9 10 11 12 13 14 15 16 17 18 19 20 Enter Quantity" at bounding box center [345, 215] width 41 height 14
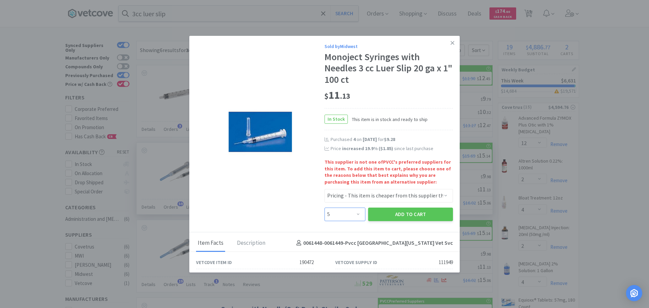
click at [325, 208] on select "Enter Quantity 1 2 3 4 5 6 7 8 9 10 11 12 13 14 15 16 17 18 19 20 Enter Quantity" at bounding box center [345, 215] width 41 height 14
click at [341, 213] on select "Enter Quantity 1 2 3 4 5 6 7 8 9 10 11 12 13 14 15 16 17 18 19 20 Enter Quantity" at bounding box center [345, 215] width 41 height 14
select select "4"
click at [325, 208] on select "Enter Quantity 1 2 3 4 5 6 7 8 9 10 11 12 13 14 15 16 17 18 19 20 Enter Quantity" at bounding box center [345, 215] width 41 height 14
click at [377, 212] on button "Add to Cart" at bounding box center [410, 215] width 85 height 14
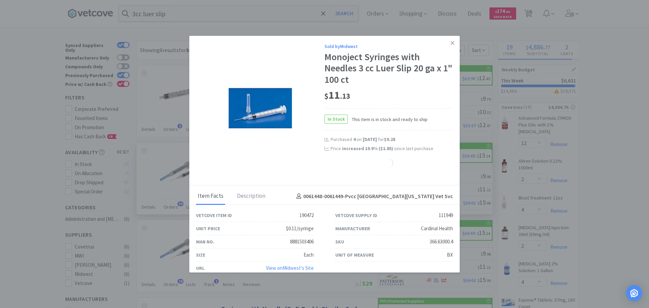
select select "4"
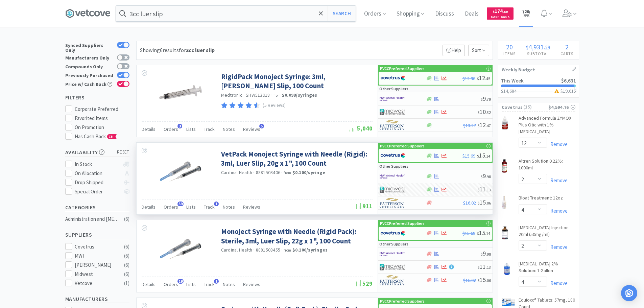
click at [529, 11] on span "20" at bounding box center [527, 11] width 5 height 27
select select "12"
select select "2"
select select "4"
select select "2"
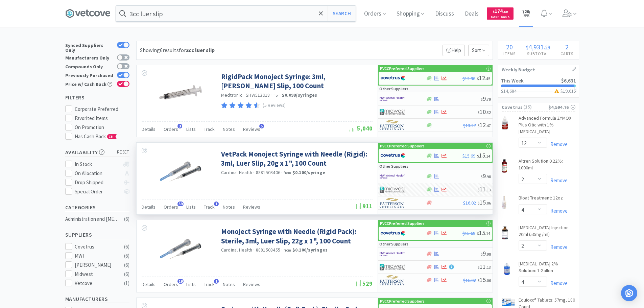
select select "4"
select select "2"
select select "1"
select select "2"
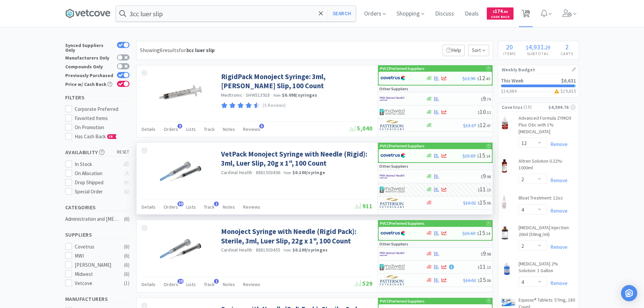
select select "2"
select select "1"
select select "5"
select select "1"
select select "6"
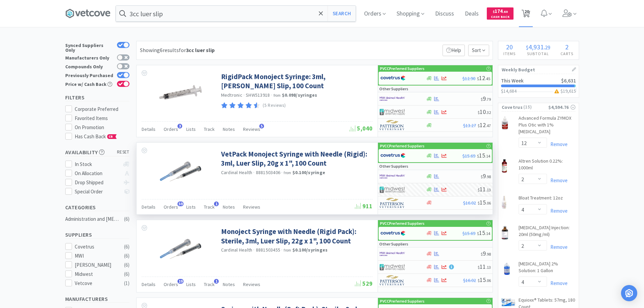
select select "2"
select select "4"
select select "1"
select select "2"
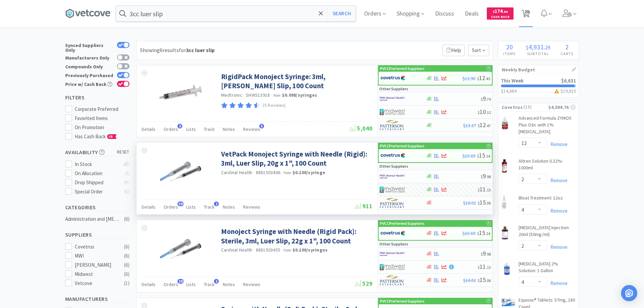
select select "4"
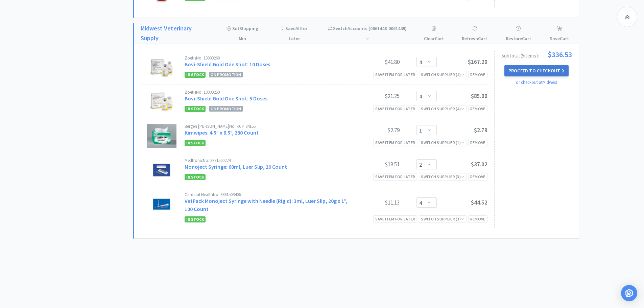
click at [527, 71] on button "Proceed to Checkout" at bounding box center [537, 70] width 64 height 11
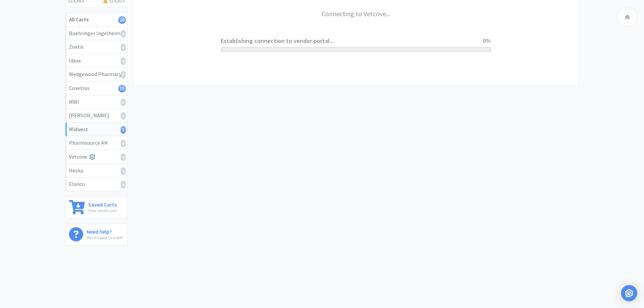
scroll to position [114, 0]
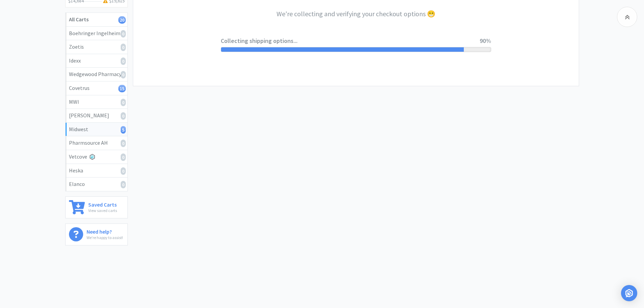
select select "0"
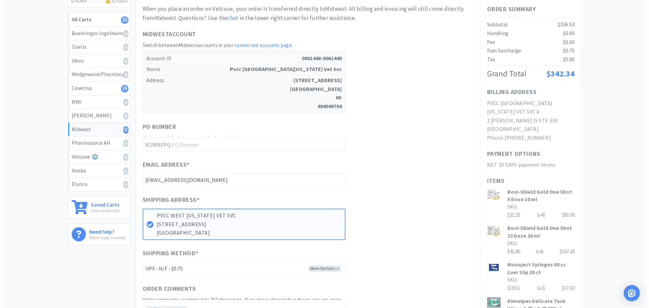
scroll to position [0, 0]
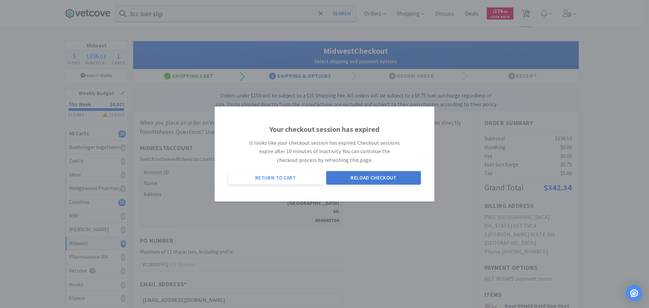
click at [393, 180] on button "Reload Checkout" at bounding box center [373, 178] width 95 height 14
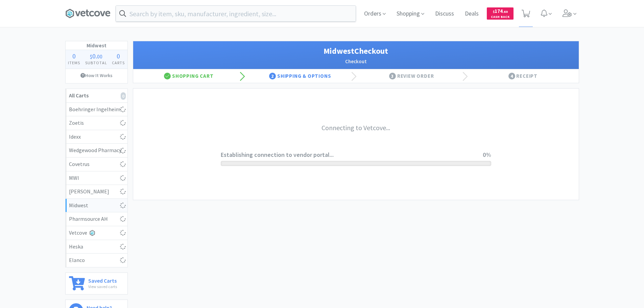
select select "0"
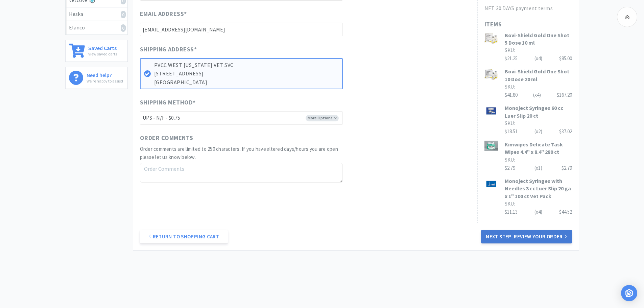
click at [512, 230] on button "Next Step: Review Your Order" at bounding box center [526, 237] width 91 height 14
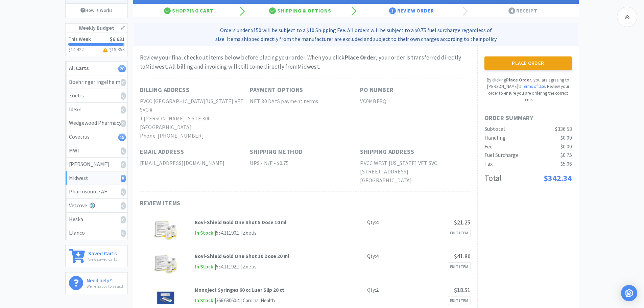
scroll to position [34, 0]
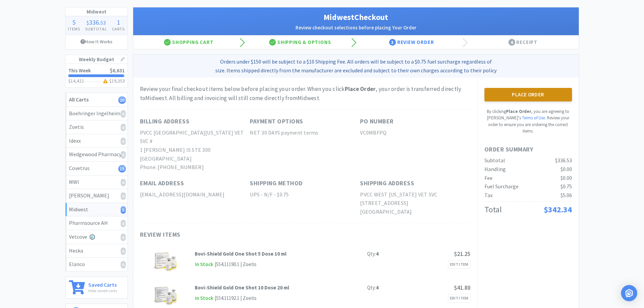
click at [526, 94] on button "Place Order" at bounding box center [529, 95] width 88 height 14
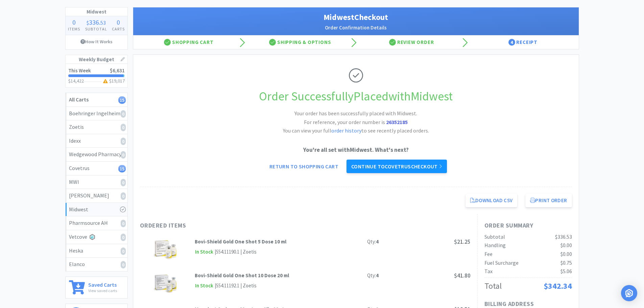
click at [413, 164] on link "Continue to Covetrus checkout" at bounding box center [397, 167] width 100 height 14
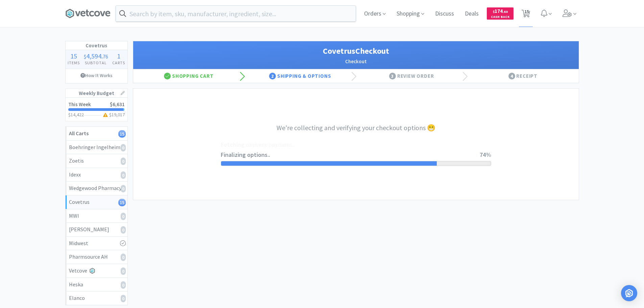
select select "ACCOUNT"
select select "cvt-standard-net"
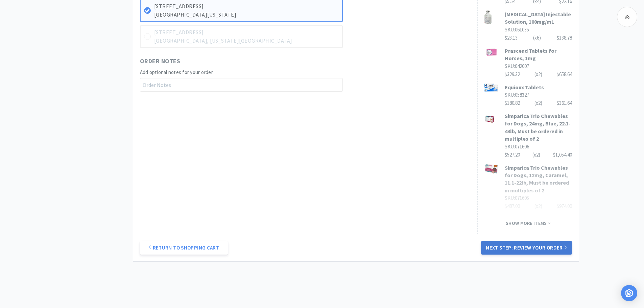
click at [549, 241] on button "Next Step: Review Your Order" at bounding box center [526, 248] width 91 height 14
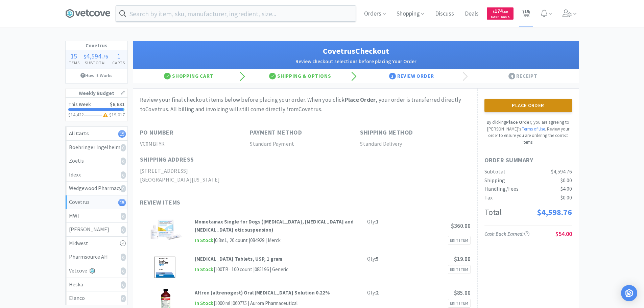
click at [538, 102] on button "Place Order" at bounding box center [529, 106] width 88 height 14
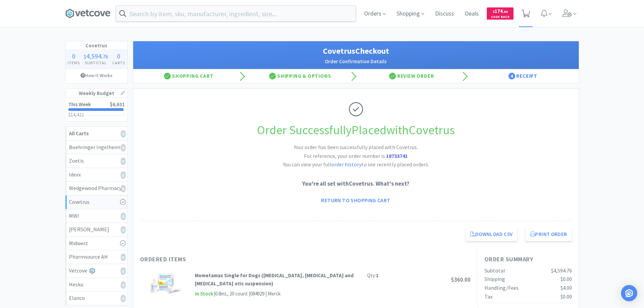
click at [529, 12] on icon at bounding box center [526, 13] width 8 height 7
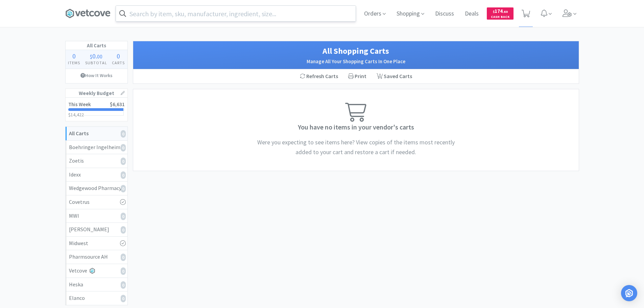
click at [226, 17] on input "text" at bounding box center [236, 14] width 240 height 16
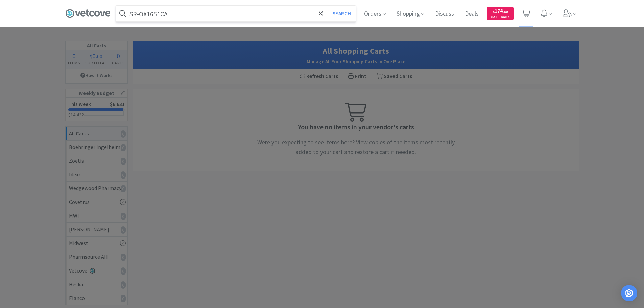
type input "SR-OX1651CA"
click at [328, 6] on button "Search" at bounding box center [342, 14] width 28 height 16
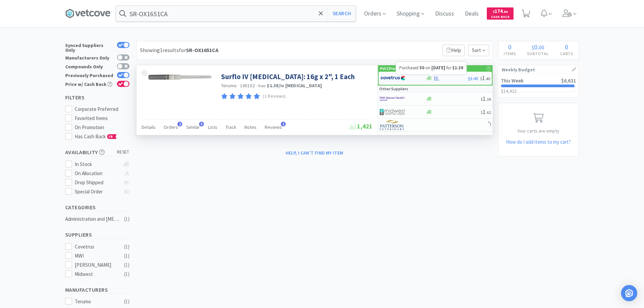
click at [436, 80] on icon at bounding box center [436, 78] width 5 height 4
select select "1"
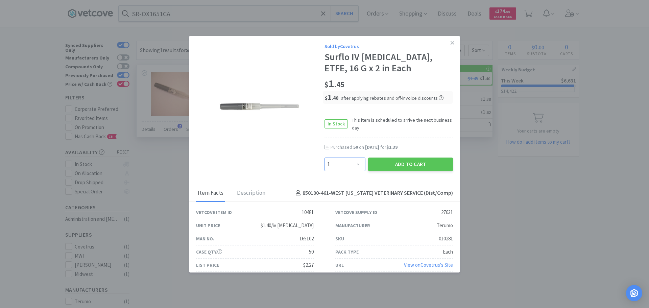
click at [350, 166] on select "Enter Quantity 1 2 3 4 5 6 7 8 9 10 11 12 13 14 15 16 17 18 19 20 Enter Quantity" at bounding box center [345, 165] width 41 height 14
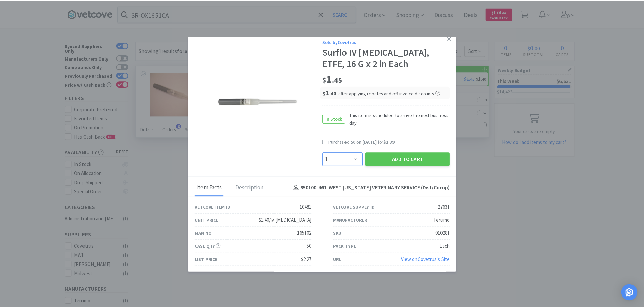
scroll to position [6, 0]
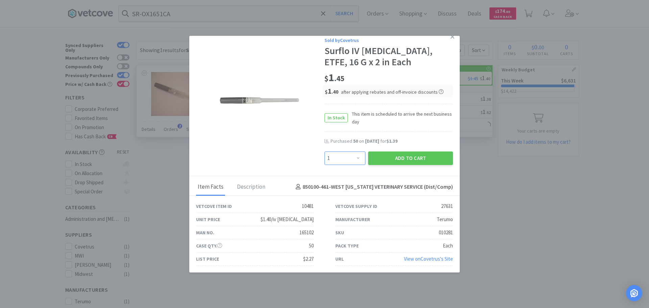
click at [345, 155] on select "Enter Quantity 1 2 3 4 5 6 7 8 9 10 11 12 13 14 15 16 17 18 19 20 Enter Quantity" at bounding box center [345, 159] width 41 height 14
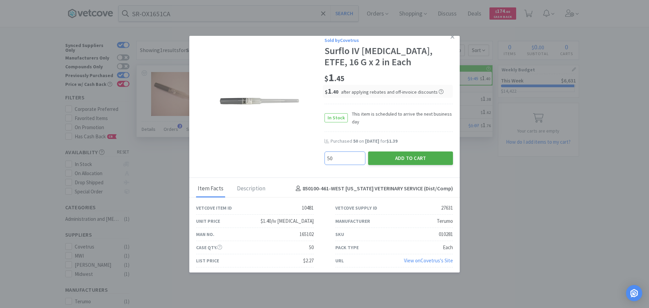
type input "50"
click at [408, 158] on button "Add to Cart" at bounding box center [410, 159] width 85 height 14
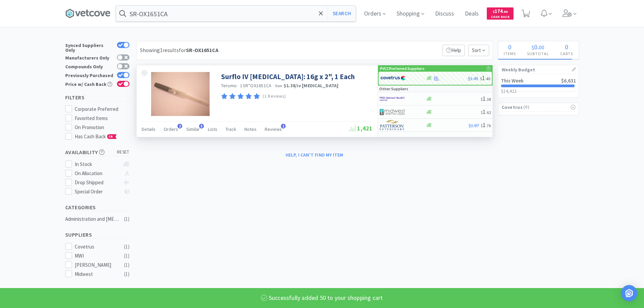
select select "50"
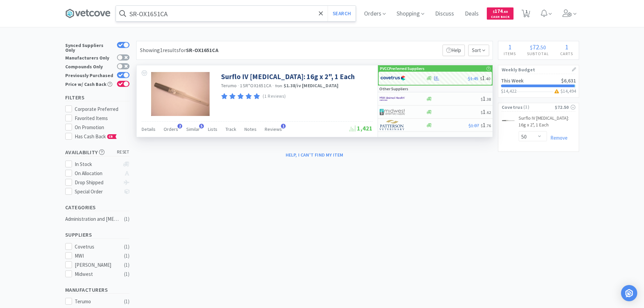
click at [156, 14] on input "SR-OX1651CA" at bounding box center [236, 14] width 240 height 16
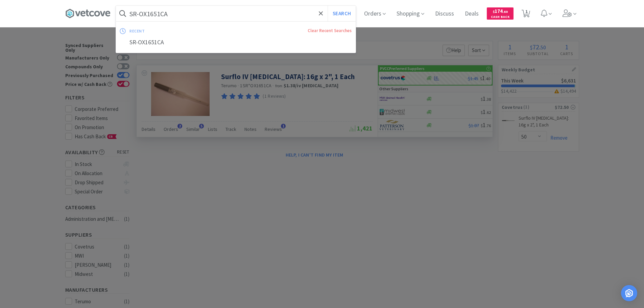
click at [156, 14] on input "SR-OX1651CA" at bounding box center [236, 14] width 240 height 16
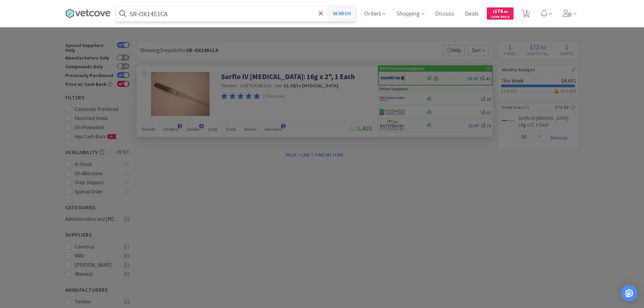
type input "SR-OX1451CA"
click at [343, 11] on button "Search" at bounding box center [342, 14] width 28 height 16
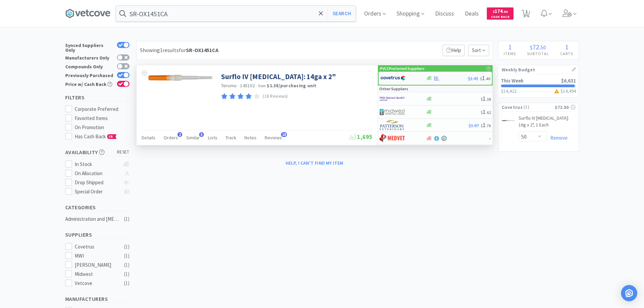
click at [411, 81] on div at bounding box center [398, 77] width 37 height 11
select select "1"
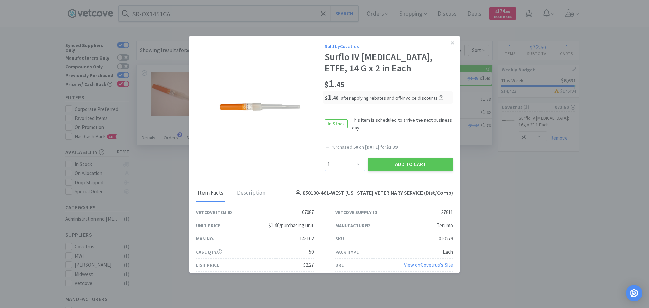
drag, startPoint x: 344, startPoint y: 165, endPoint x: 342, endPoint y: 160, distance: 5.8
click at [344, 165] on select "Enter Quantity 1 2 3 4 5 6 7 8 9 10 11 12 13 14 15 16 17 18 19 20 Enter Quantity" at bounding box center [345, 165] width 41 height 14
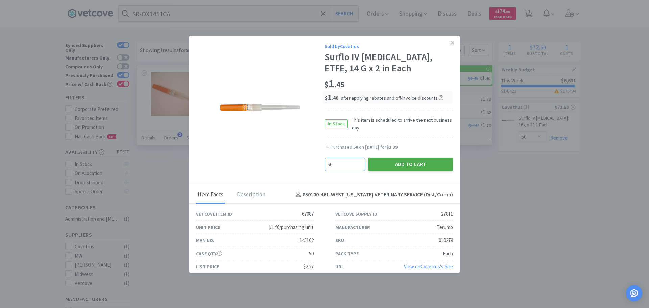
type input "50"
click at [413, 165] on button "Add to Cart" at bounding box center [410, 165] width 85 height 14
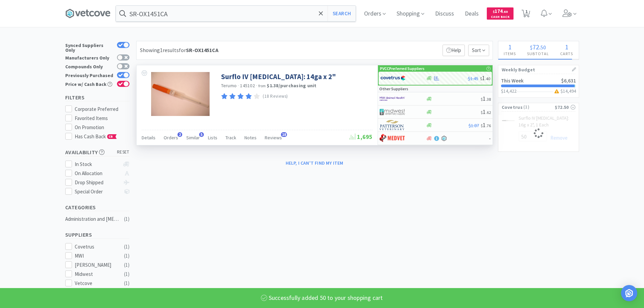
select select "50"
